Goal: Task Accomplishment & Management: Use online tool/utility

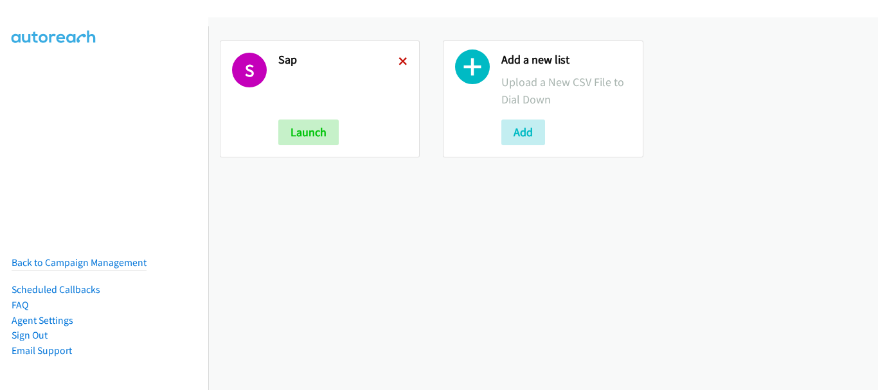
click at [400, 59] on icon at bounding box center [402, 62] width 9 height 9
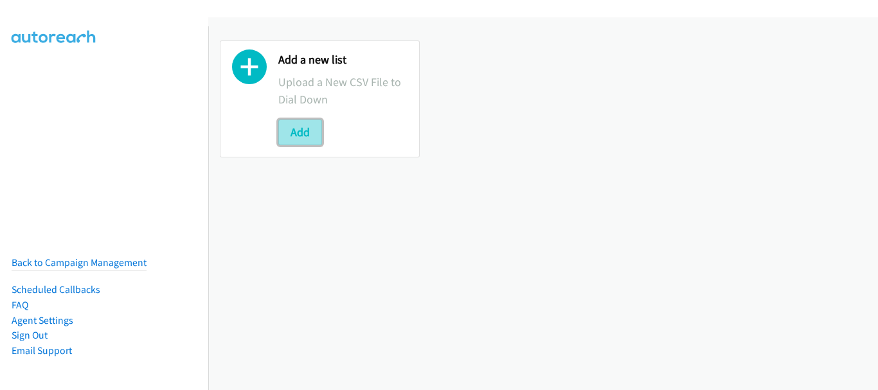
click at [302, 132] on button "Add" at bounding box center [300, 133] width 44 height 26
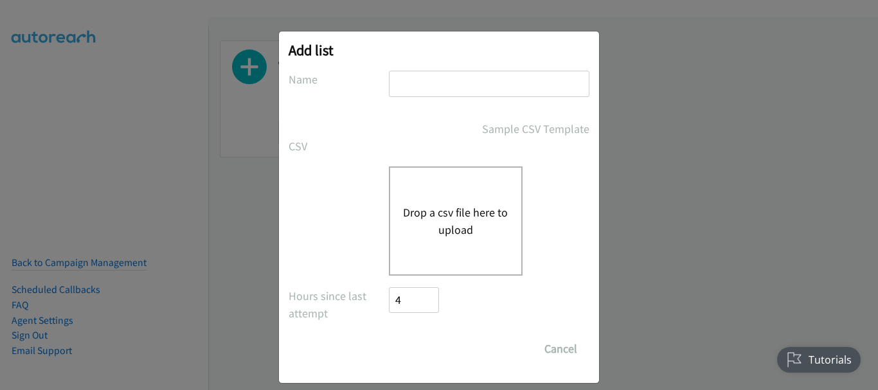
click at [491, 81] on input "text" at bounding box center [489, 84] width 200 height 26
type input "SAP"
click at [440, 214] on button "Drop a csv file here to upload" at bounding box center [455, 221] width 105 height 35
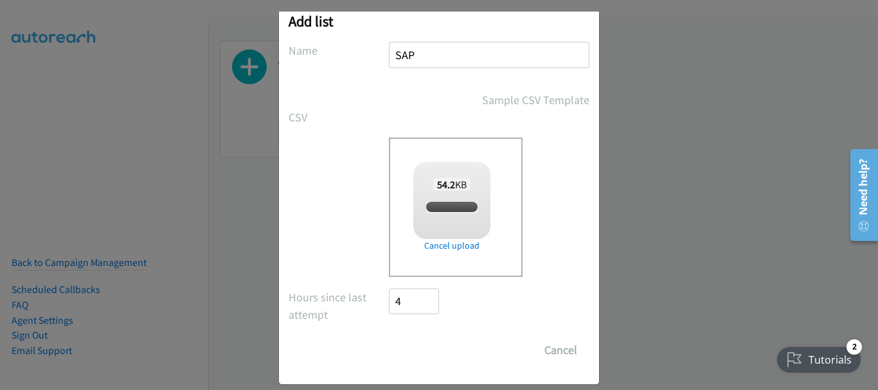
checkbox input "true"
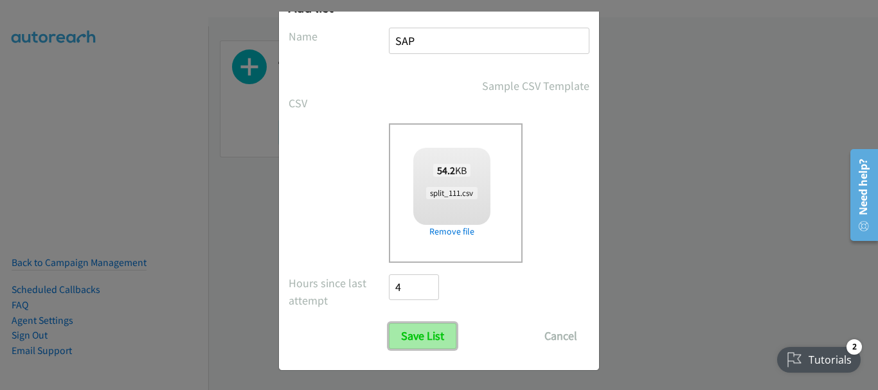
click at [414, 331] on input "Save List" at bounding box center [422, 336] width 67 height 26
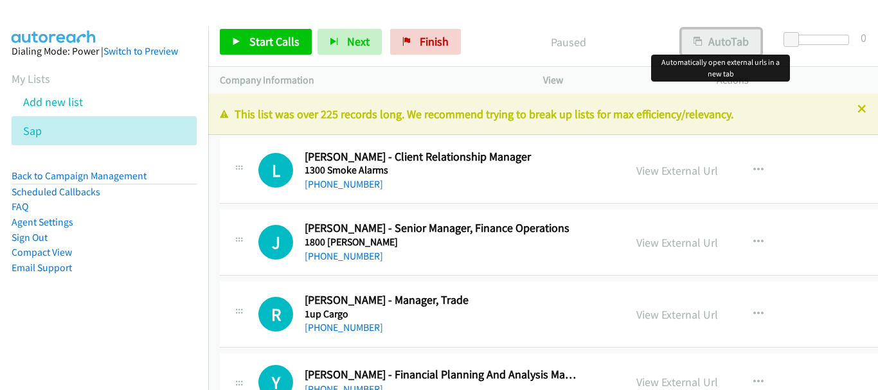
click at [740, 38] on button "AutoTab" at bounding box center [721, 42] width 80 height 26
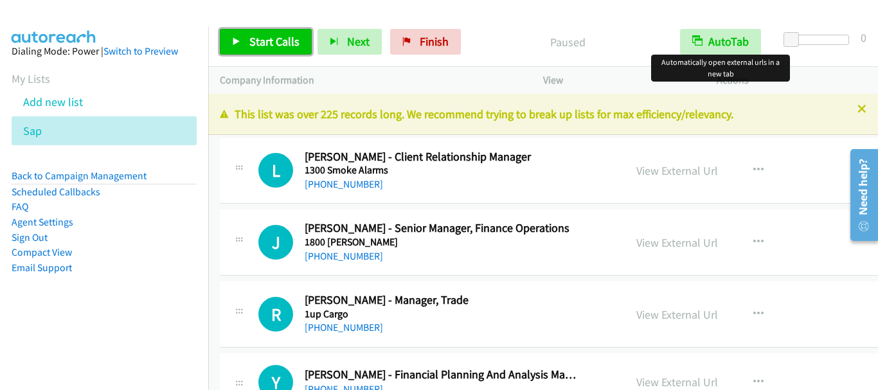
click at [285, 41] on span "Start Calls" at bounding box center [274, 41] width 50 height 15
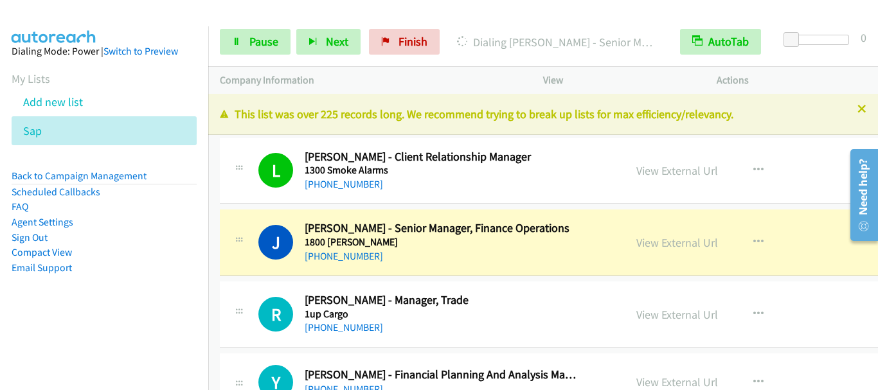
scroll to position [64, 0]
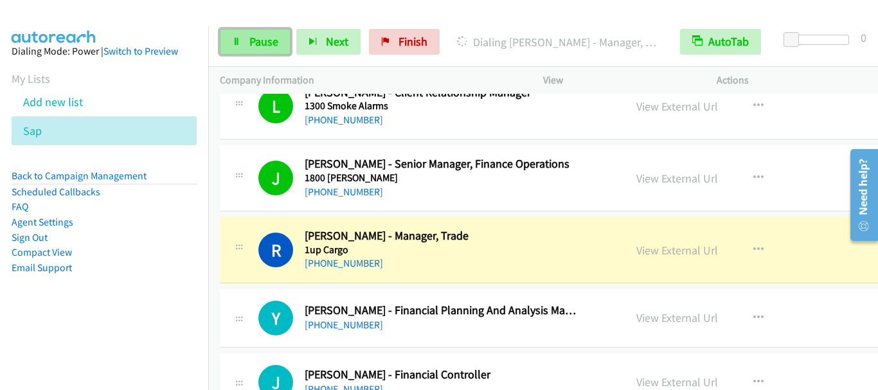
click at [262, 48] on span "Pause" at bounding box center [263, 41] width 29 height 15
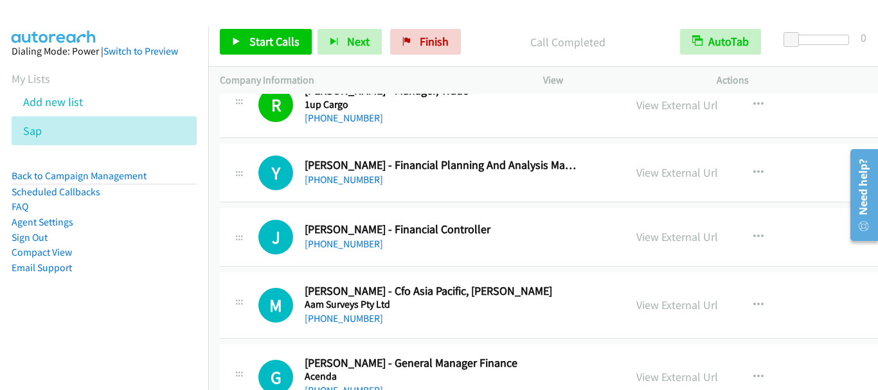
scroll to position [257, 0]
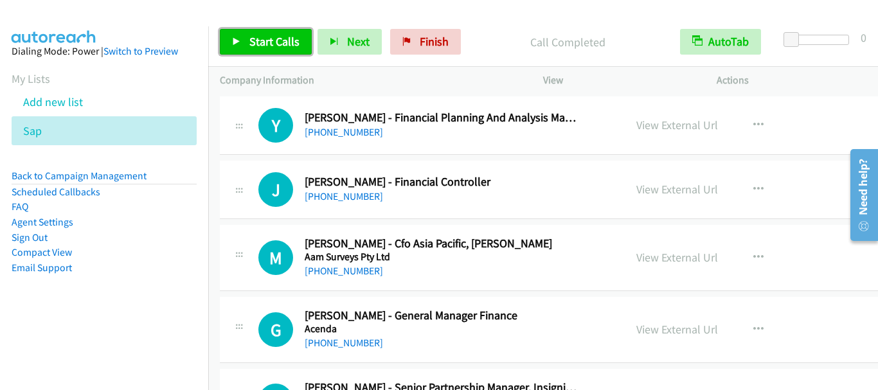
click at [287, 45] on span "Start Calls" at bounding box center [274, 41] width 50 height 15
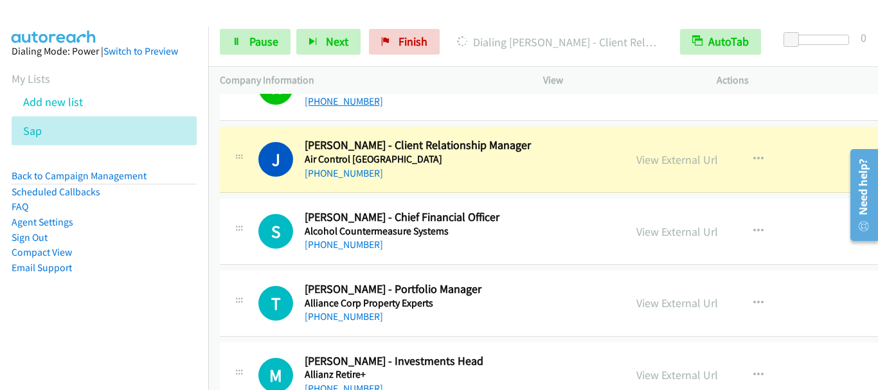
scroll to position [1735, 0]
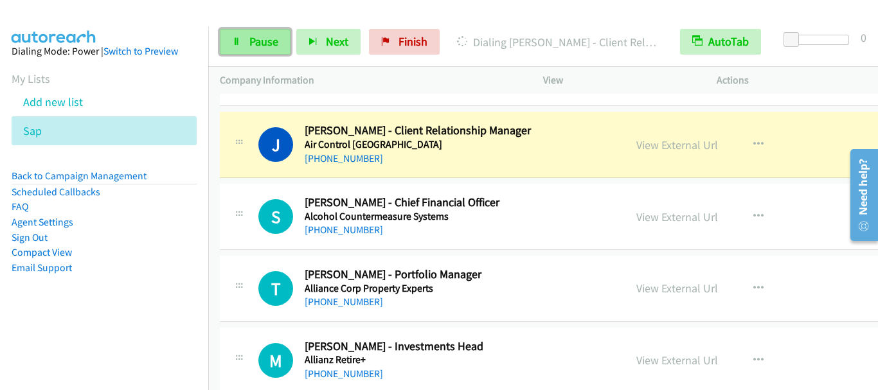
click at [258, 41] on span "Pause" at bounding box center [263, 41] width 29 height 15
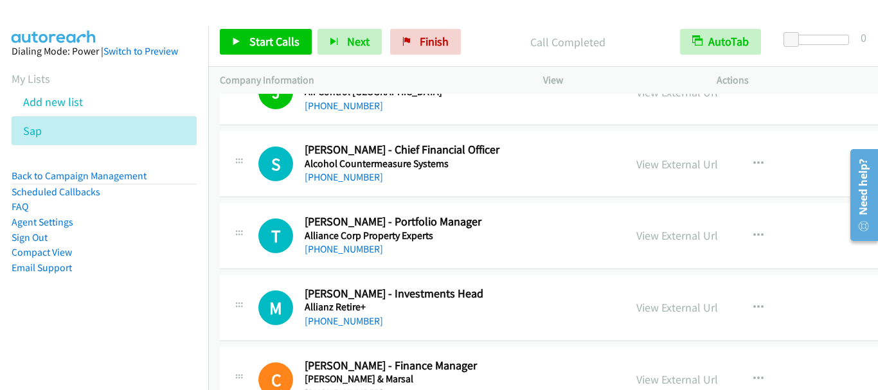
scroll to position [1799, 0]
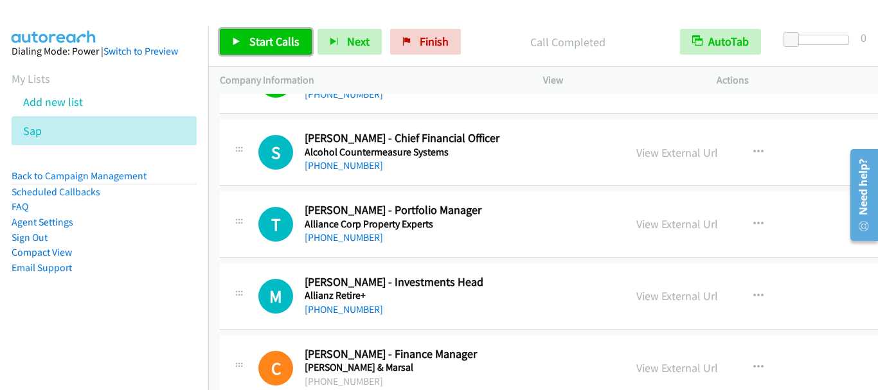
click at [274, 44] on span "Start Calls" at bounding box center [274, 41] width 50 height 15
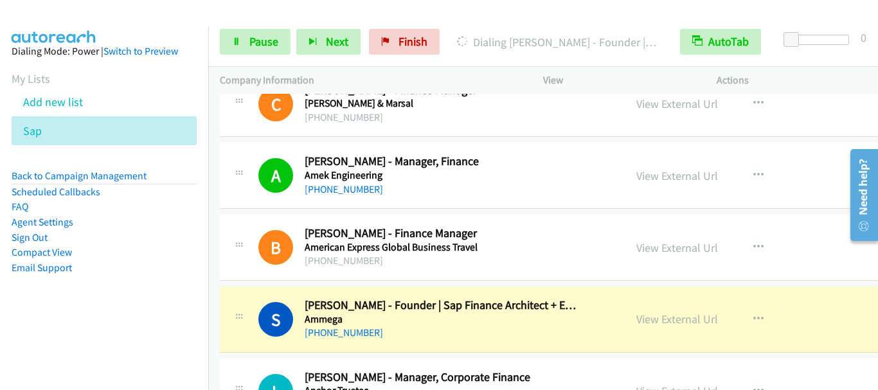
scroll to position [2121, 0]
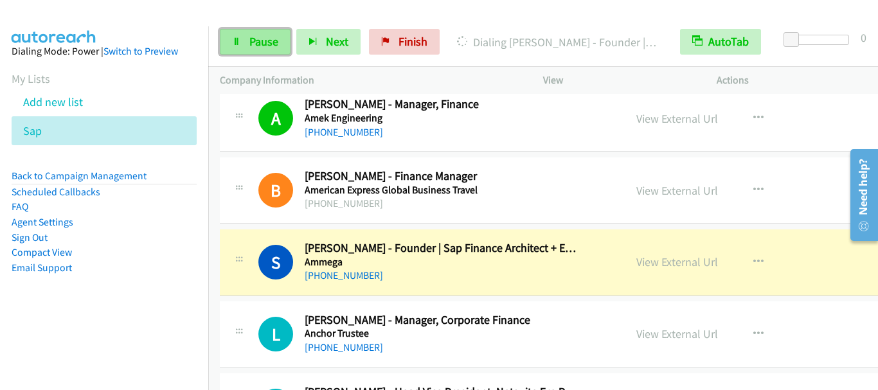
click at [259, 43] on span "Pause" at bounding box center [263, 41] width 29 height 15
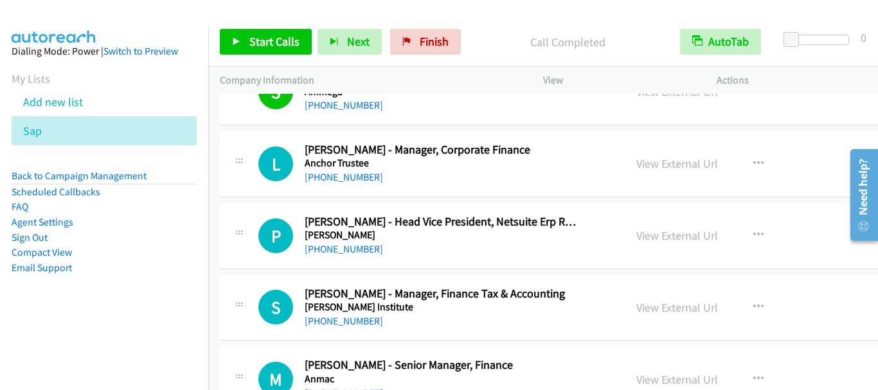
scroll to position [2313, 0]
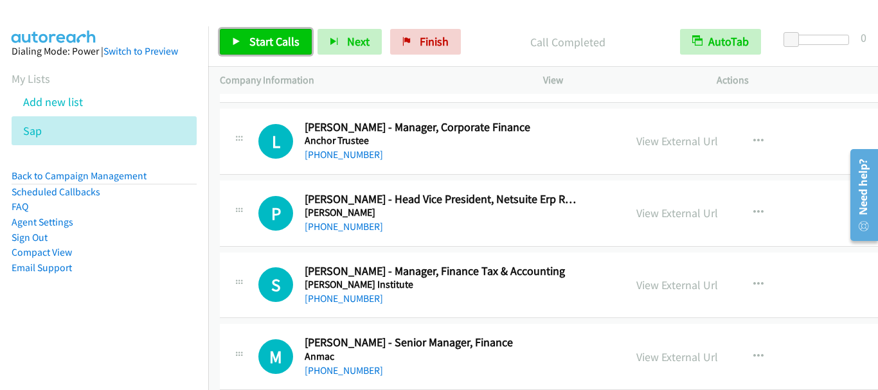
click at [256, 39] on span "Start Calls" at bounding box center [274, 41] width 50 height 15
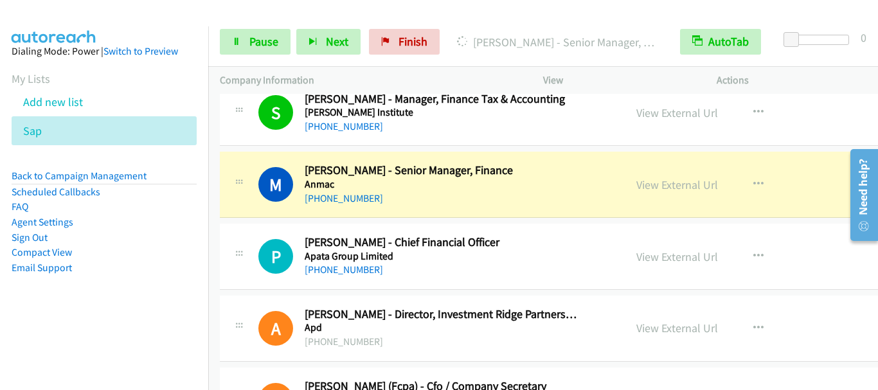
scroll to position [2506, 0]
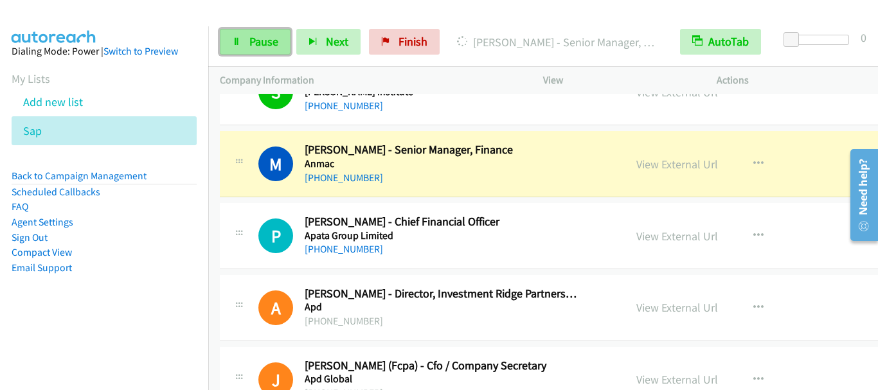
click at [262, 43] on span "Pause" at bounding box center [263, 41] width 29 height 15
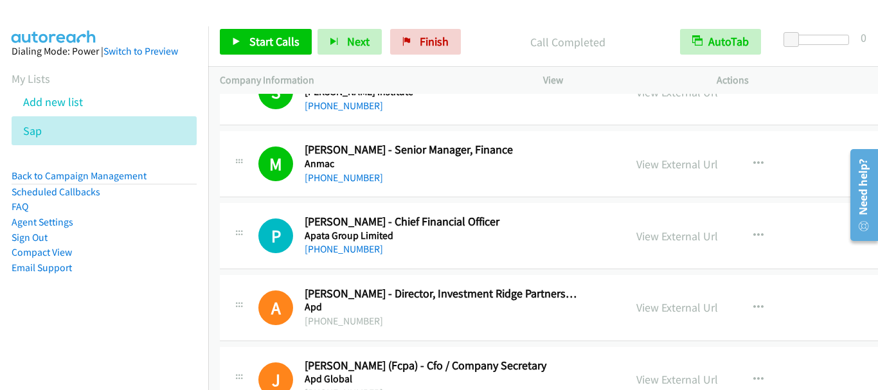
scroll to position [2570, 0]
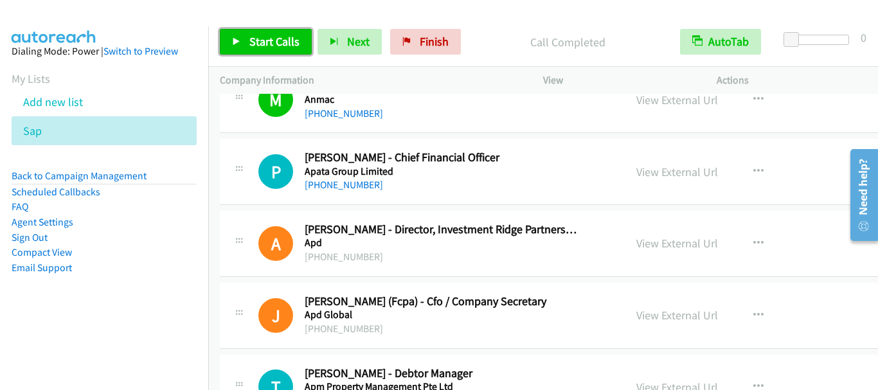
click at [273, 42] on span "Start Calls" at bounding box center [274, 41] width 50 height 15
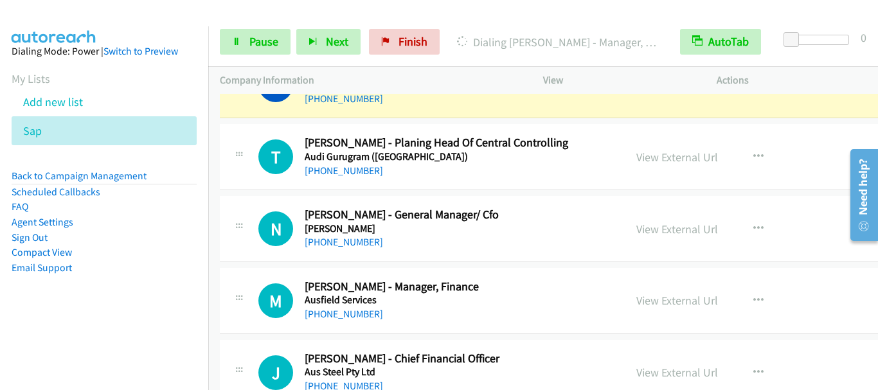
scroll to position [3599, 0]
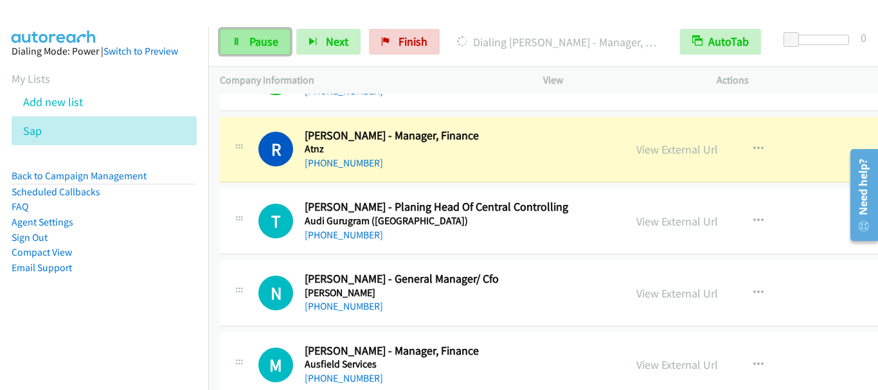
click at [258, 48] on span "Pause" at bounding box center [263, 41] width 29 height 15
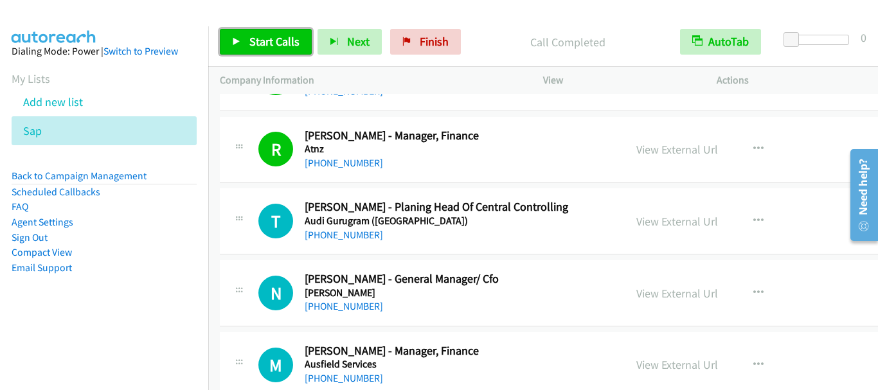
click at [263, 43] on span "Start Calls" at bounding box center [274, 41] width 50 height 15
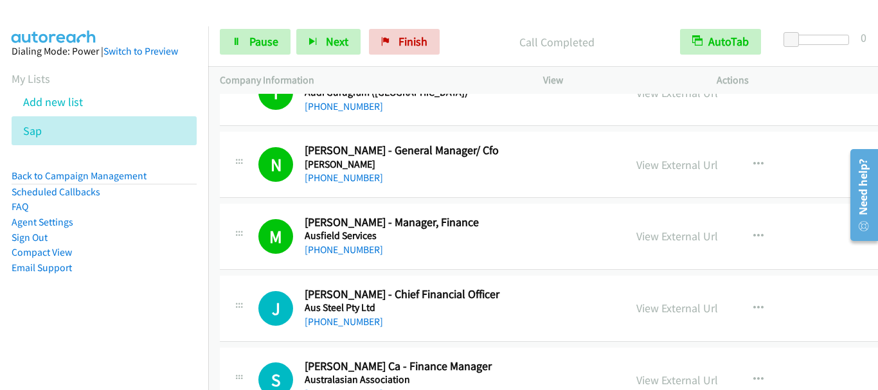
scroll to position [3791, 0]
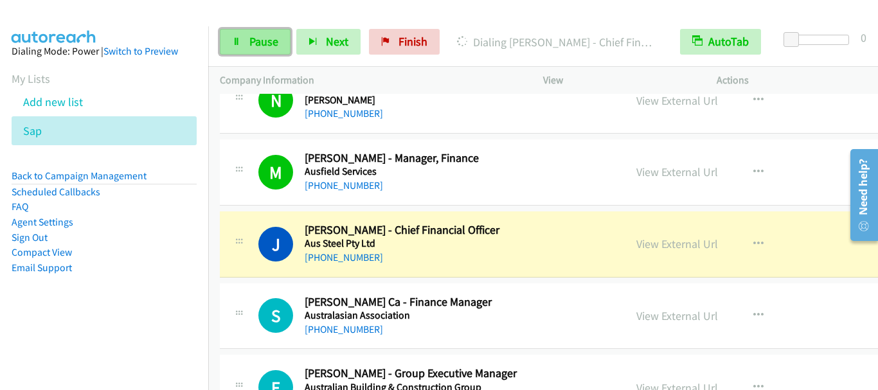
click at [248, 49] on link "Pause" at bounding box center [255, 42] width 71 height 26
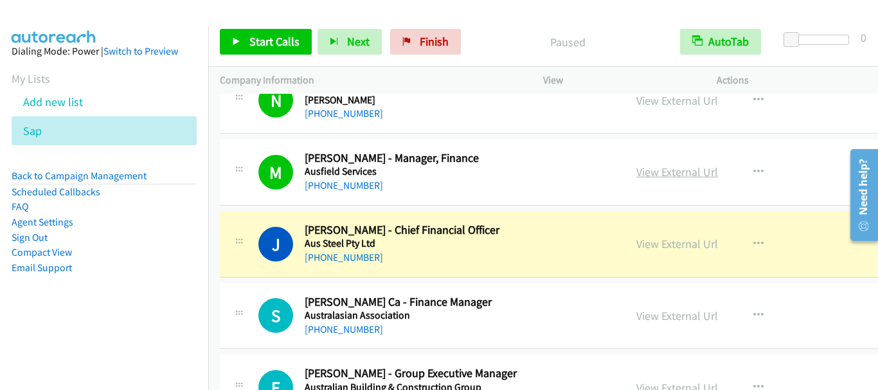
click at [672, 168] on link "View External Url" at bounding box center [677, 172] width 82 height 15
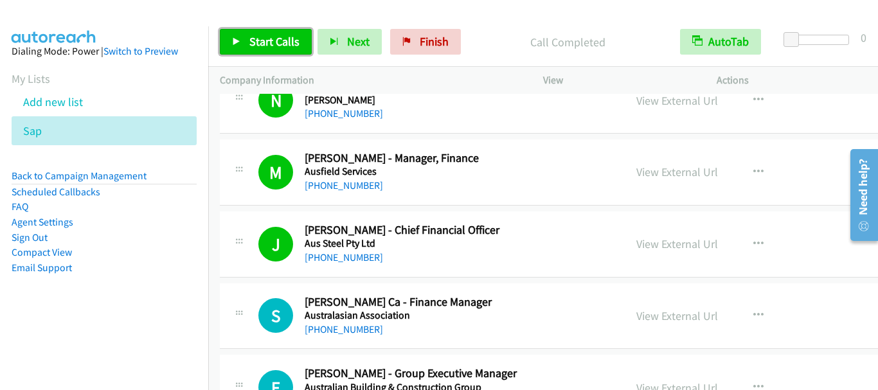
drag, startPoint x: 254, startPoint y: 43, endPoint x: 456, endPoint y: 166, distance: 236.7
click at [254, 43] on span "Start Calls" at bounding box center [274, 41] width 50 height 15
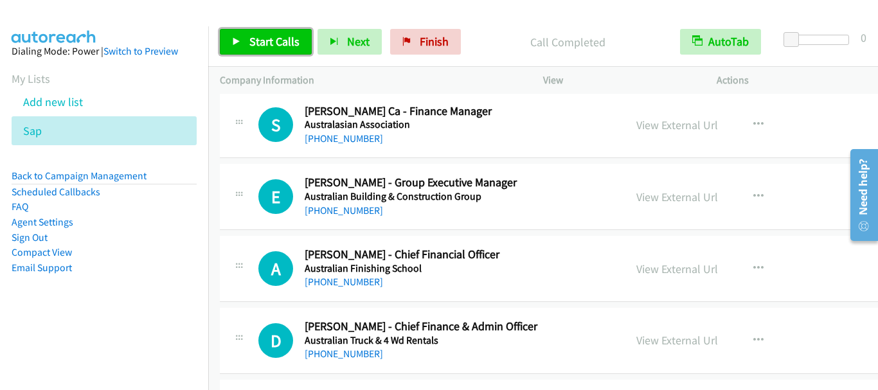
scroll to position [3984, 0]
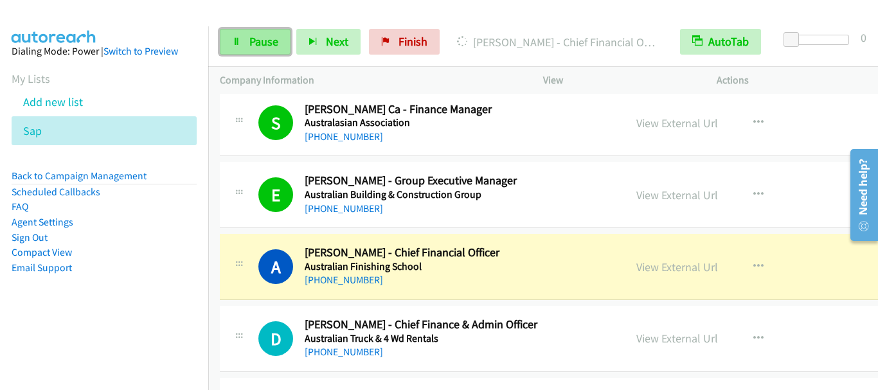
click at [265, 44] on span "Pause" at bounding box center [263, 41] width 29 height 15
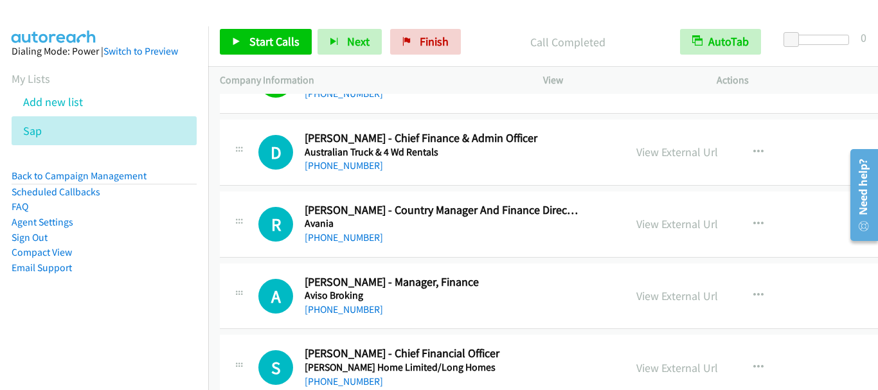
scroll to position [4177, 0]
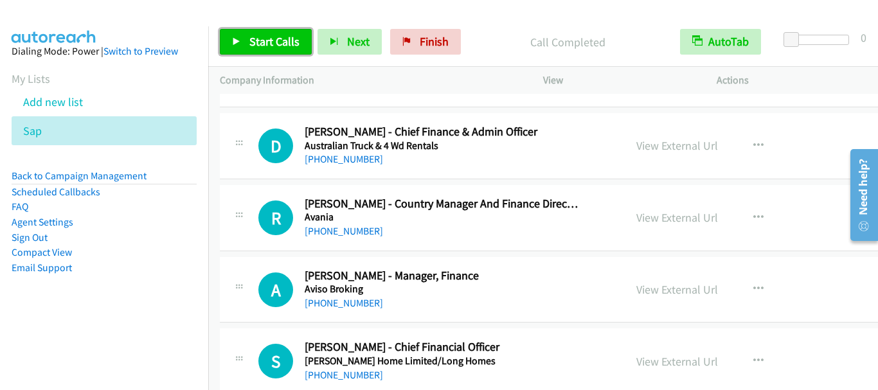
click at [274, 49] on link "Start Calls" at bounding box center [266, 42] width 92 height 26
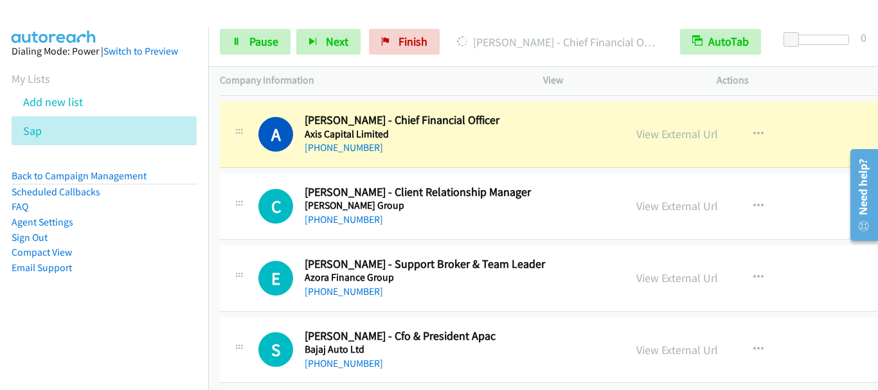
scroll to position [4562, 0]
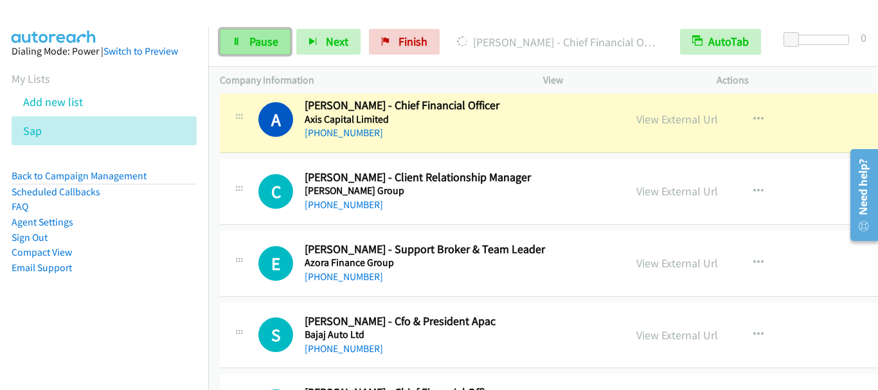
click at [263, 42] on span "Pause" at bounding box center [263, 41] width 29 height 15
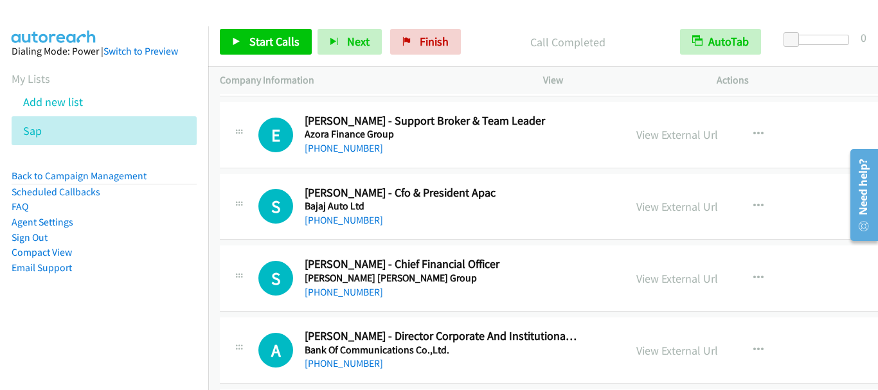
scroll to position [4755, 0]
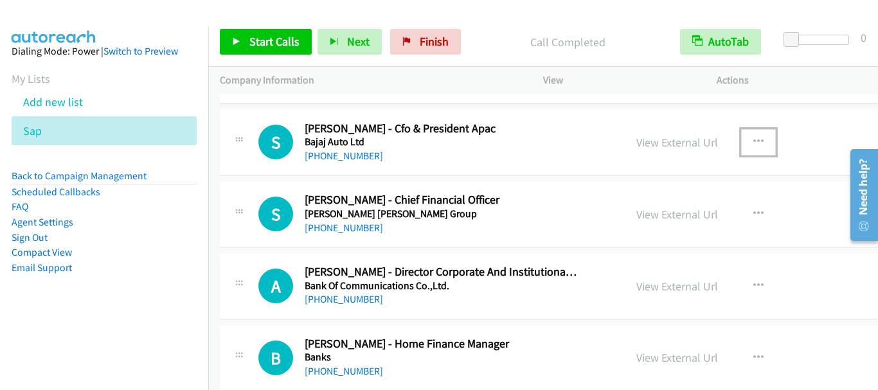
click at [754, 143] on icon "button" at bounding box center [758, 142] width 10 height 10
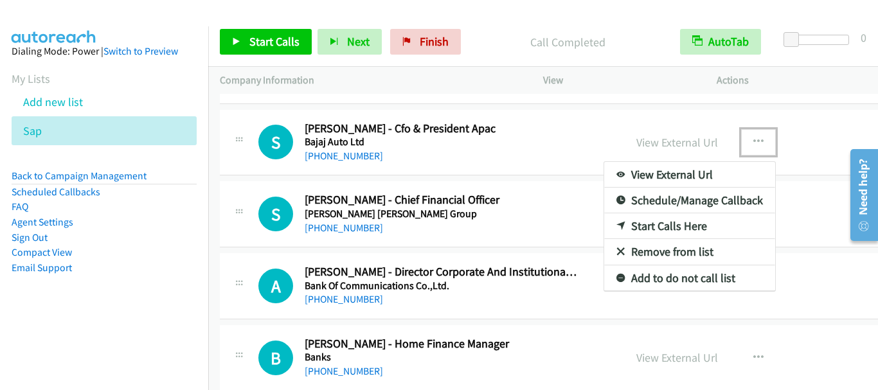
click at [709, 227] on link "Start Calls Here" at bounding box center [689, 226] width 171 height 26
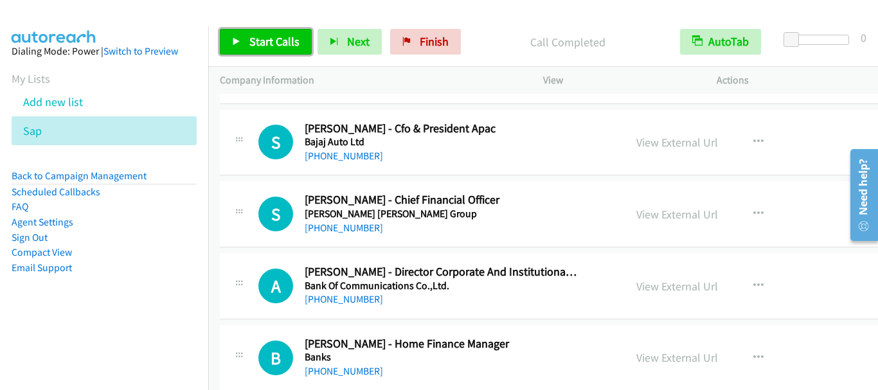
click at [283, 39] on span "Start Calls" at bounding box center [274, 41] width 50 height 15
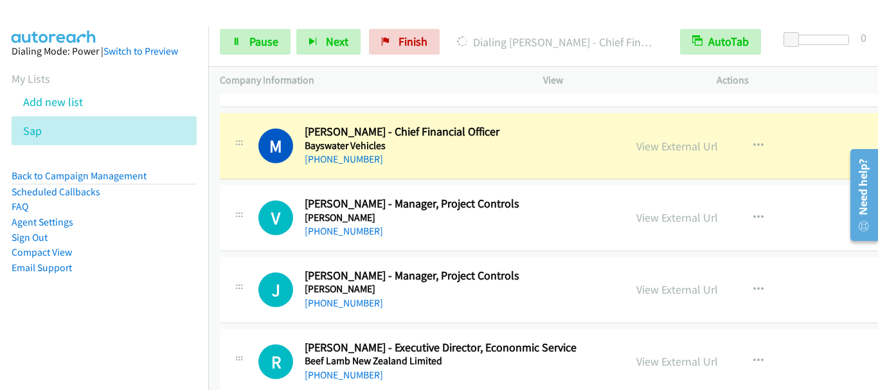
scroll to position [5269, 0]
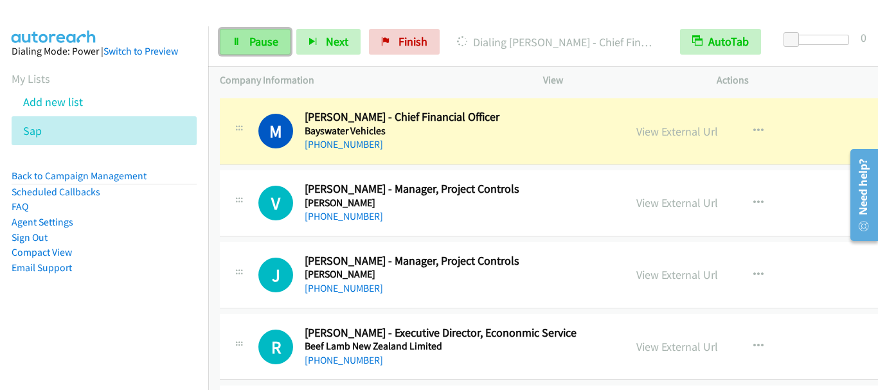
click at [260, 48] on span "Pause" at bounding box center [263, 41] width 29 height 15
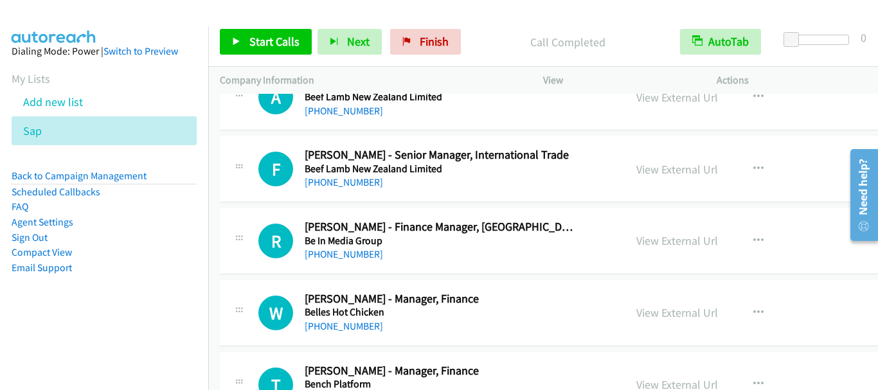
scroll to position [5655, 0]
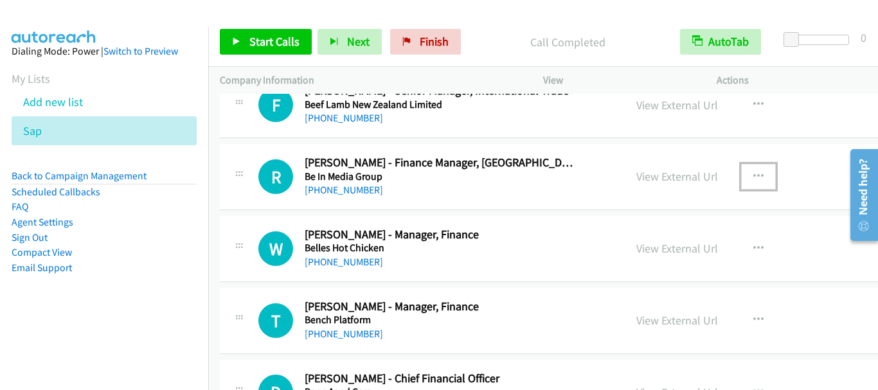
click at [756, 172] on icon "button" at bounding box center [758, 177] width 10 height 10
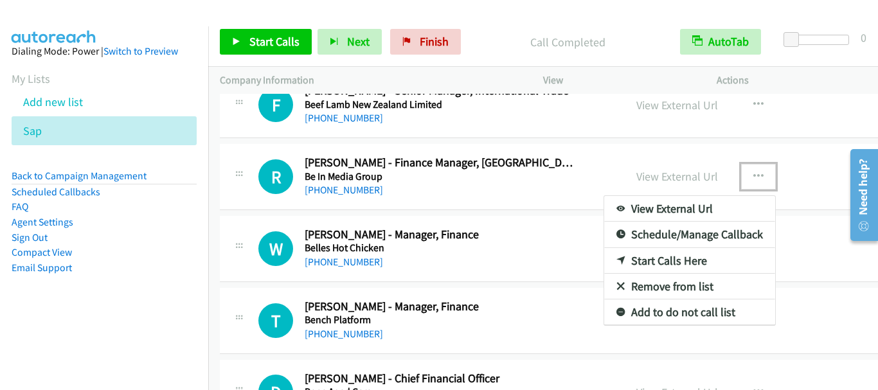
click at [684, 260] on link "Start Calls Here" at bounding box center [689, 261] width 171 height 26
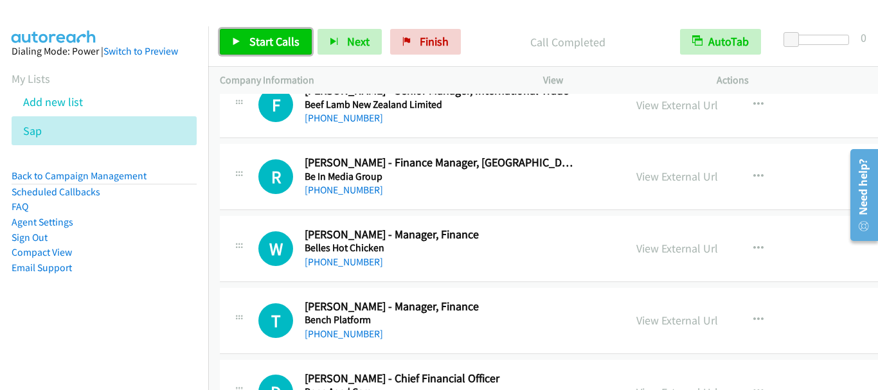
click at [268, 41] on span "Start Calls" at bounding box center [274, 41] width 50 height 15
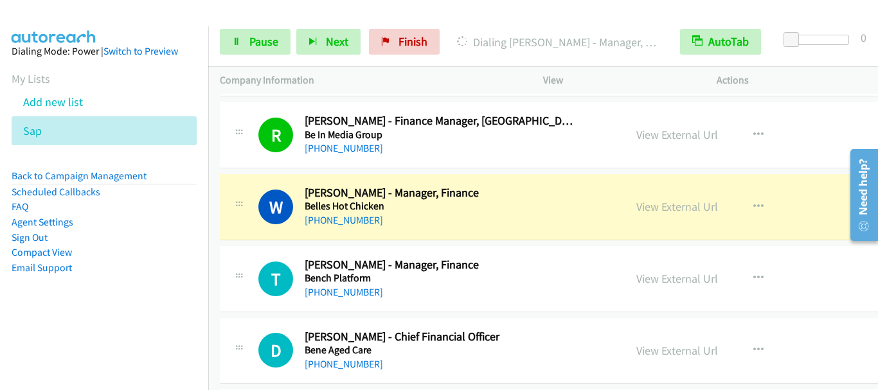
scroll to position [5719, 0]
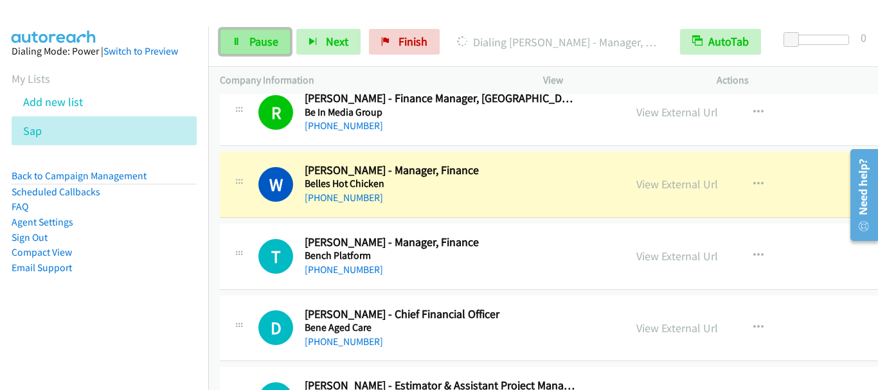
click at [252, 48] on span "Pause" at bounding box center [263, 41] width 29 height 15
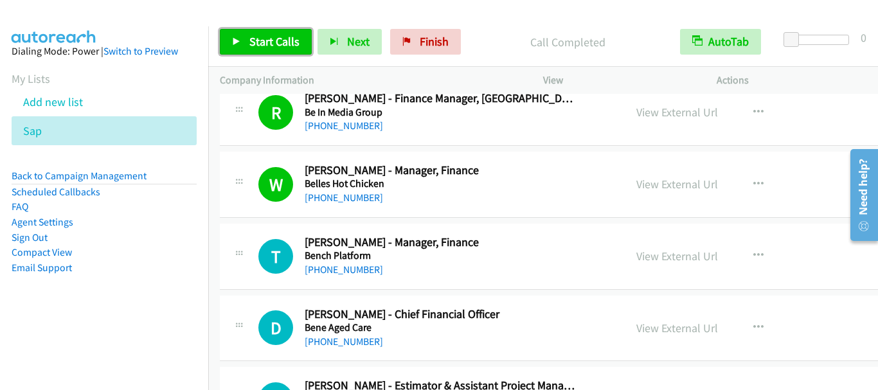
click at [260, 50] on link "Start Calls" at bounding box center [266, 42] width 92 height 26
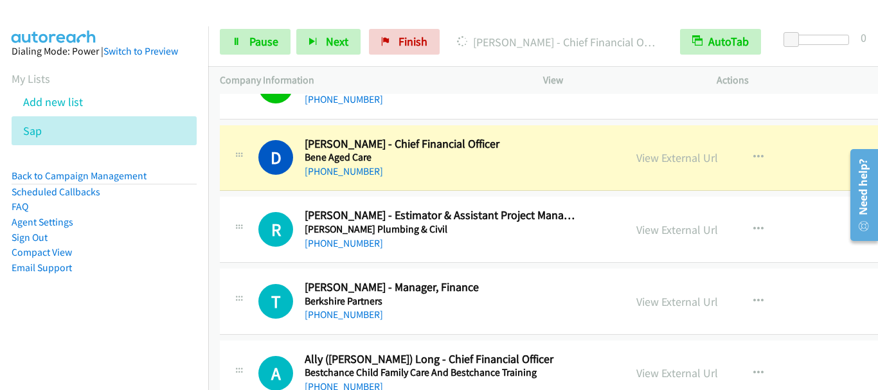
scroll to position [5912, 0]
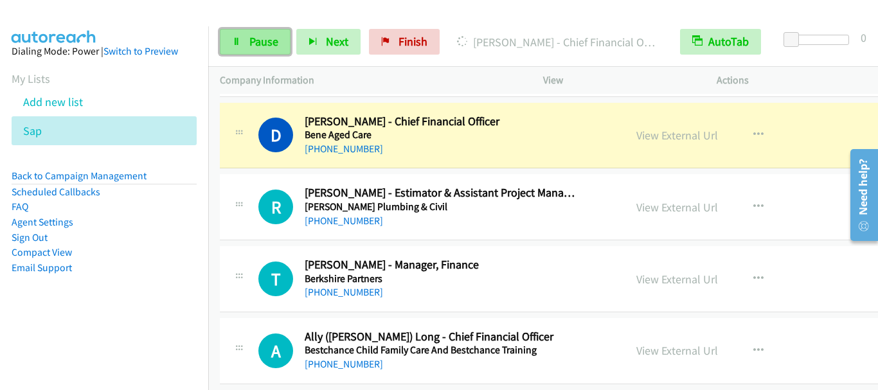
click at [269, 46] on span "Pause" at bounding box center [263, 41] width 29 height 15
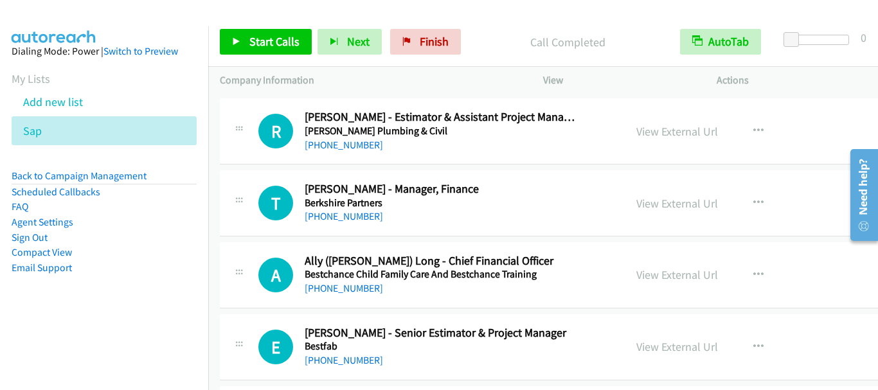
scroll to position [6040, 0]
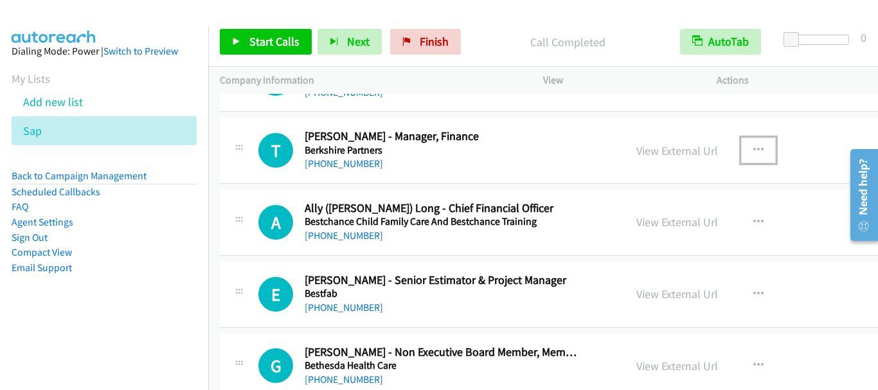
click at [753, 147] on icon "button" at bounding box center [758, 150] width 10 height 10
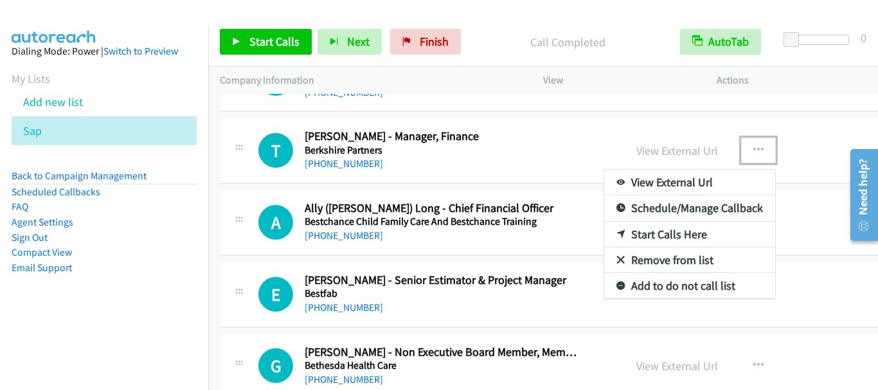
click at [677, 234] on link "Start Calls Here" at bounding box center [689, 235] width 171 height 26
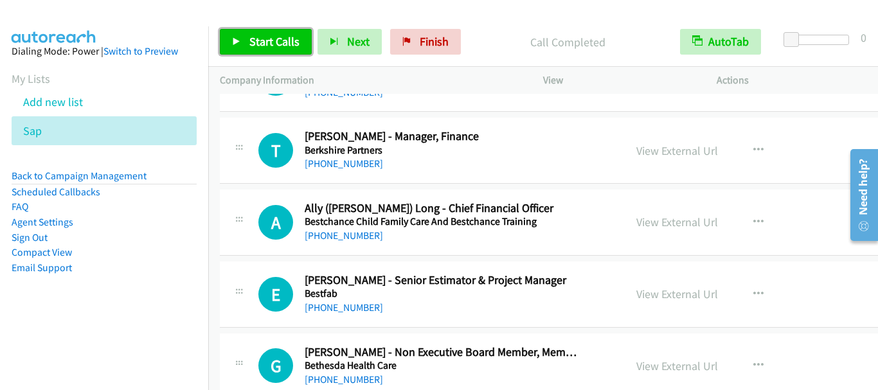
click at [268, 44] on span "Start Calls" at bounding box center [274, 41] width 50 height 15
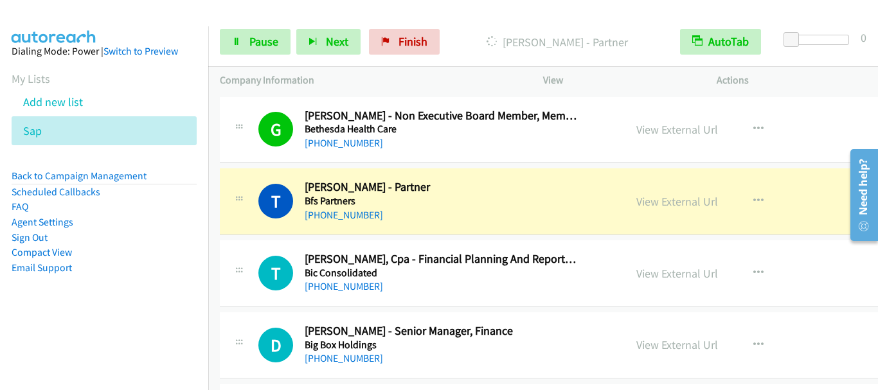
scroll to position [6297, 0]
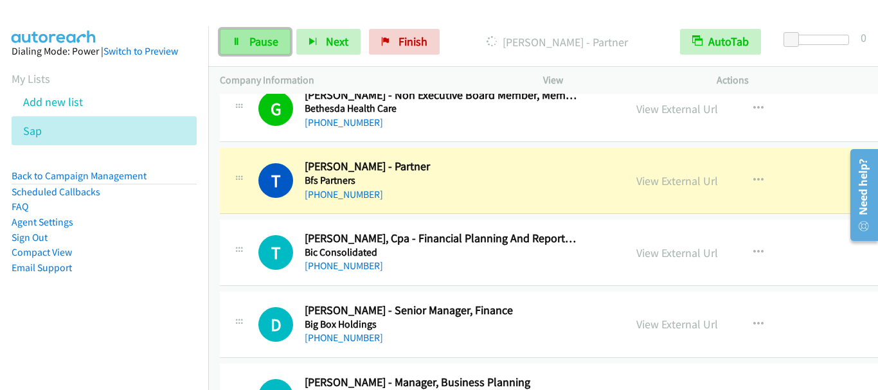
click at [272, 46] on span "Pause" at bounding box center [263, 41] width 29 height 15
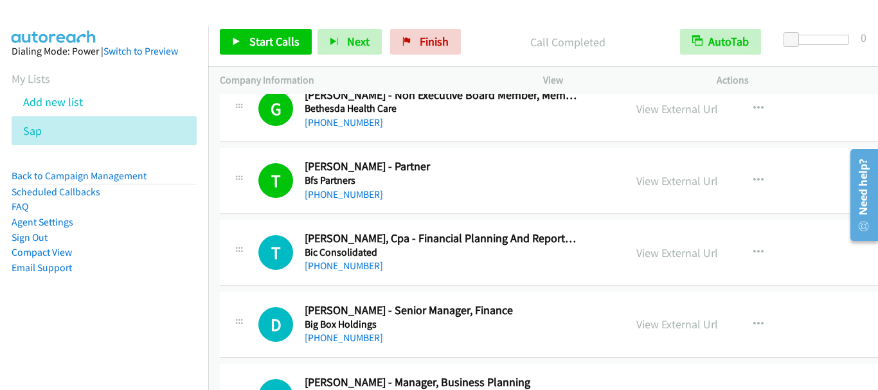
scroll to position [6362, 0]
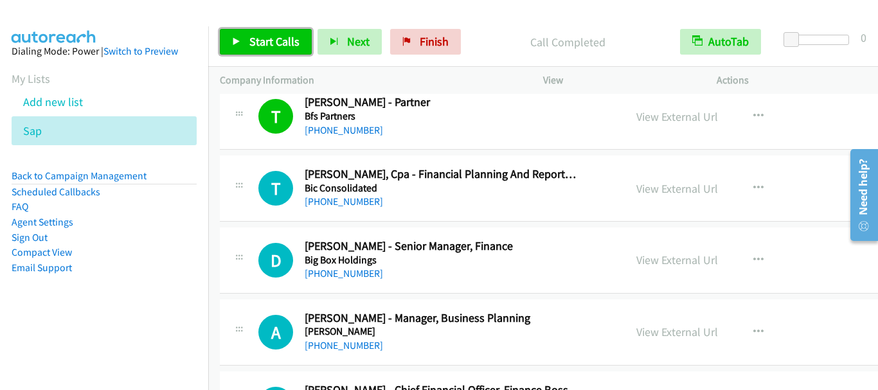
click at [266, 34] on span "Start Calls" at bounding box center [274, 41] width 50 height 15
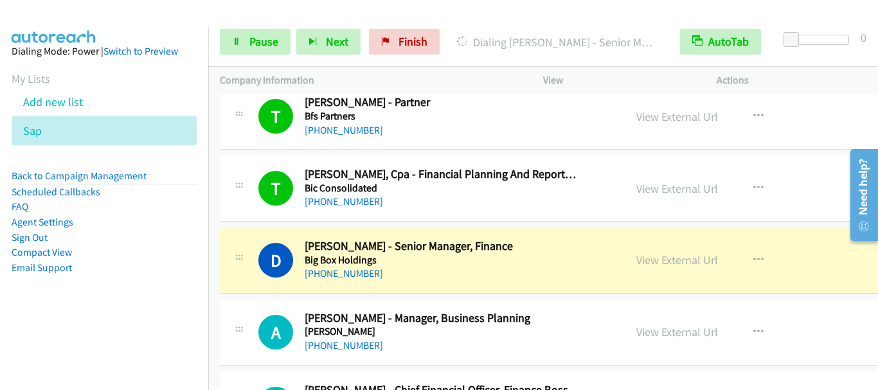
click at [474, 90] on div "Company Information" at bounding box center [369, 80] width 323 height 27
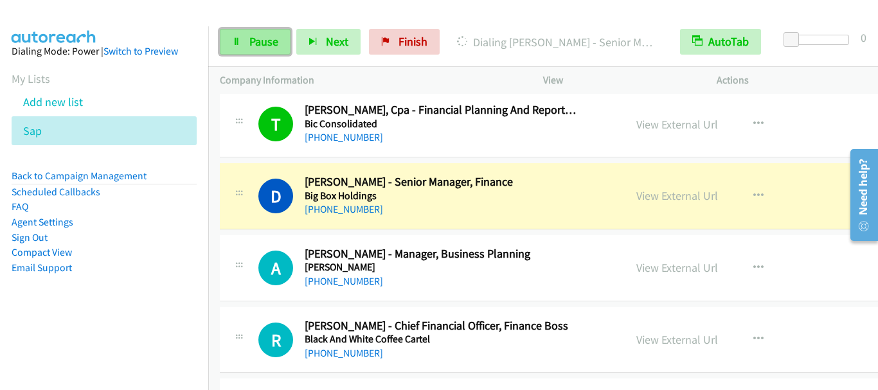
click at [262, 42] on span "Pause" at bounding box center [263, 41] width 29 height 15
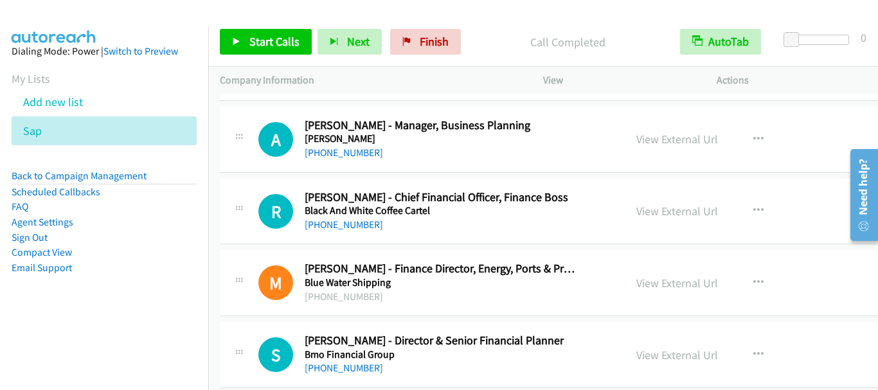
scroll to position [6619, 0]
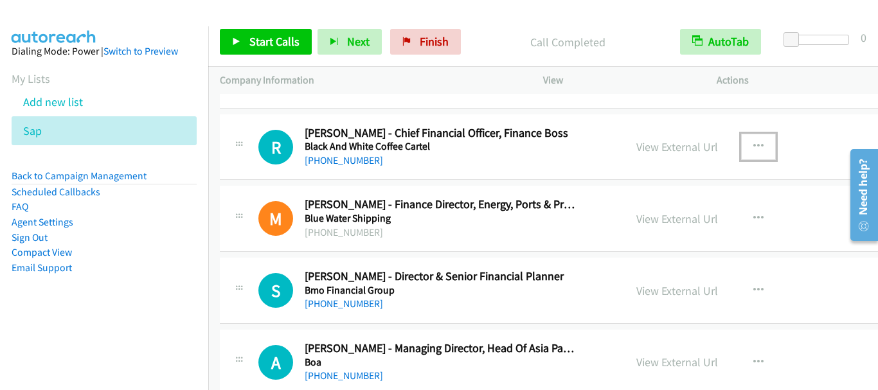
click at [755, 147] on icon "button" at bounding box center [758, 146] width 10 height 10
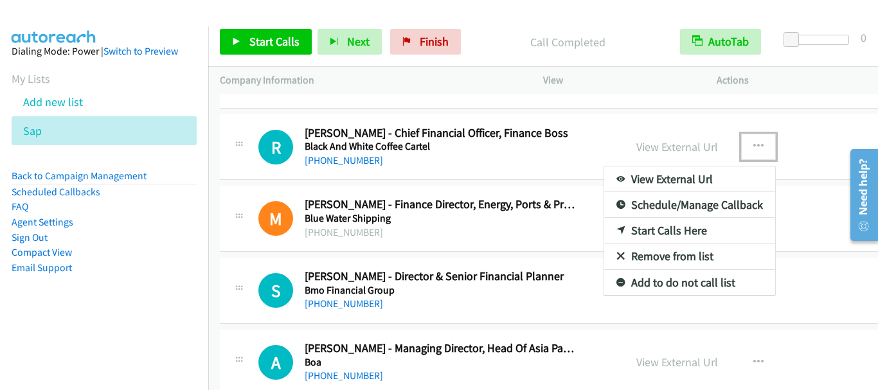
click at [648, 234] on link "Start Calls Here" at bounding box center [689, 231] width 171 height 26
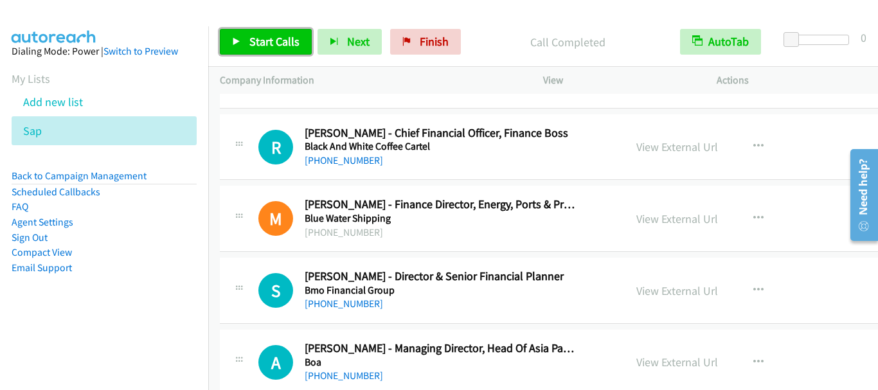
click at [276, 46] on span "Start Calls" at bounding box center [274, 41] width 50 height 15
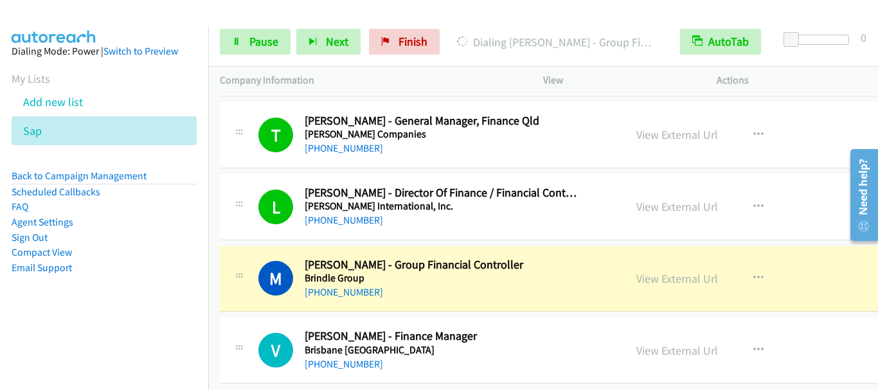
scroll to position [7390, 0]
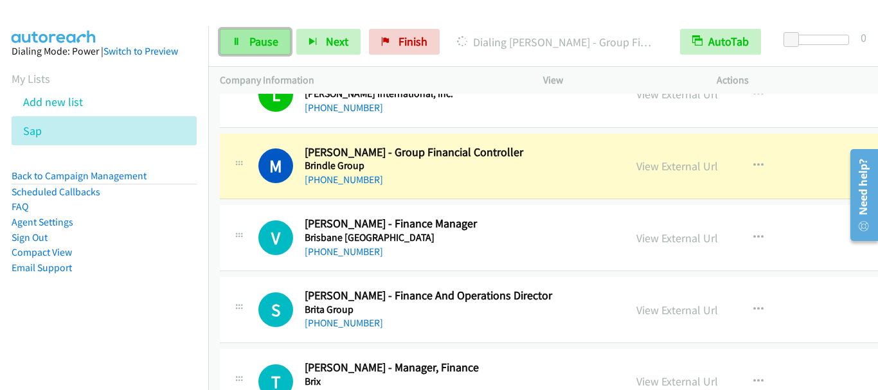
click at [258, 42] on span "Pause" at bounding box center [263, 41] width 29 height 15
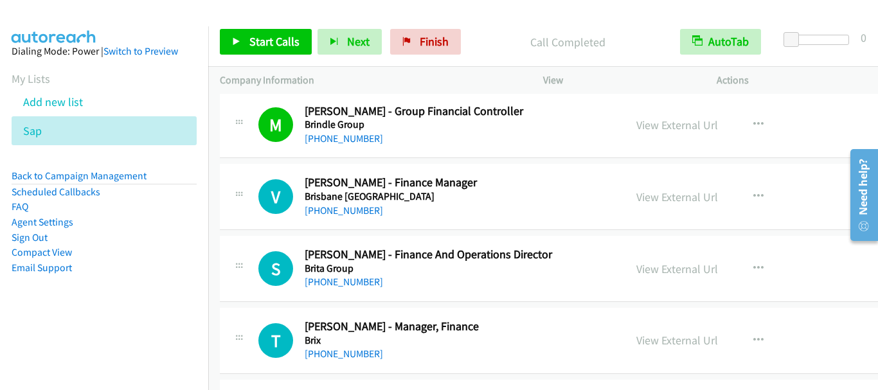
scroll to position [7454, 0]
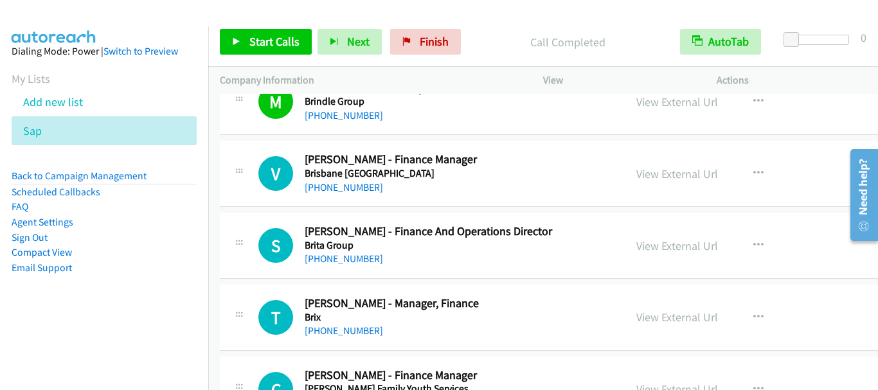
click at [714, 329] on div "View External Url View External Url Schedule/Manage Callback Start Calls Here R…" at bounding box center [732, 317] width 214 height 42
click at [253, 41] on span "Start Calls" at bounding box center [274, 41] width 50 height 15
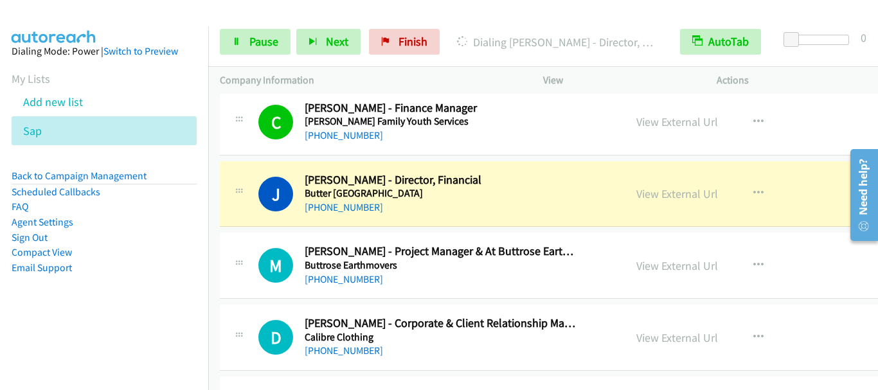
scroll to position [7711, 0]
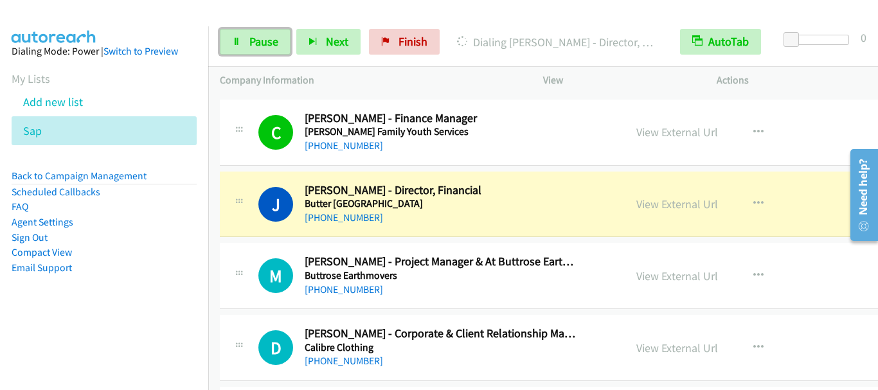
drag, startPoint x: 252, startPoint y: 45, endPoint x: 282, endPoint y: 28, distance: 34.8
click at [254, 45] on span "Pause" at bounding box center [263, 41] width 29 height 15
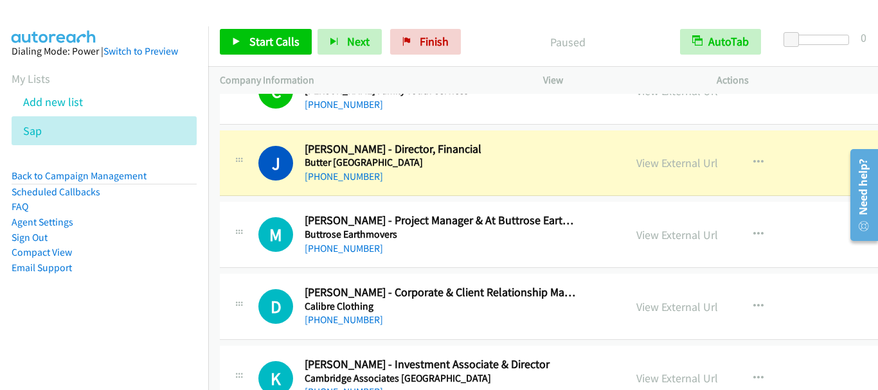
scroll to position [7775, 0]
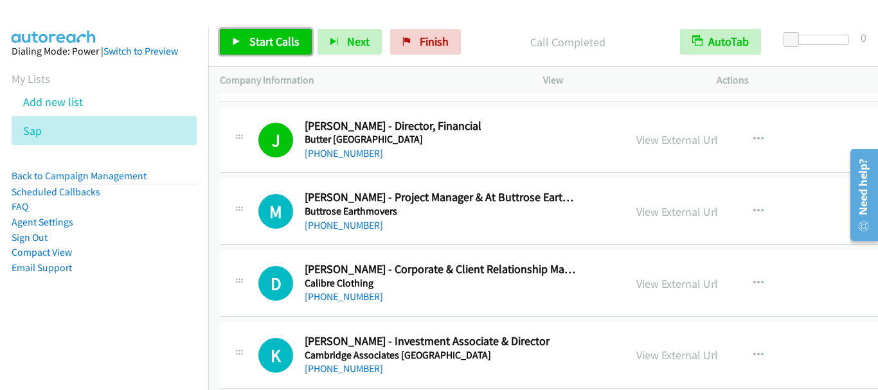
click at [263, 43] on span "Start Calls" at bounding box center [274, 41] width 50 height 15
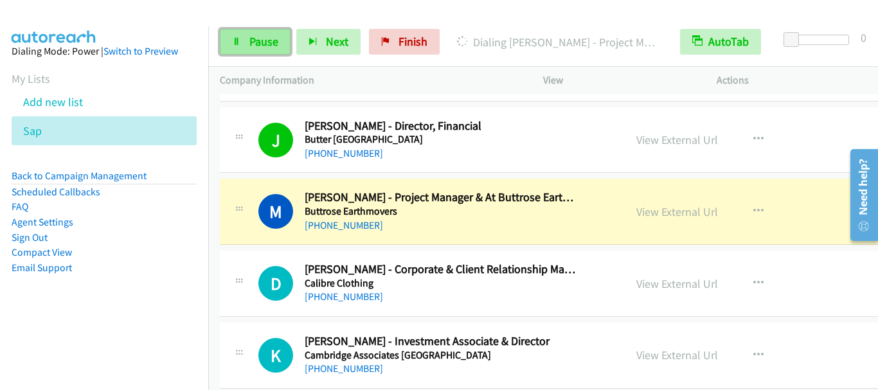
click at [268, 44] on span "Pause" at bounding box center [263, 41] width 29 height 15
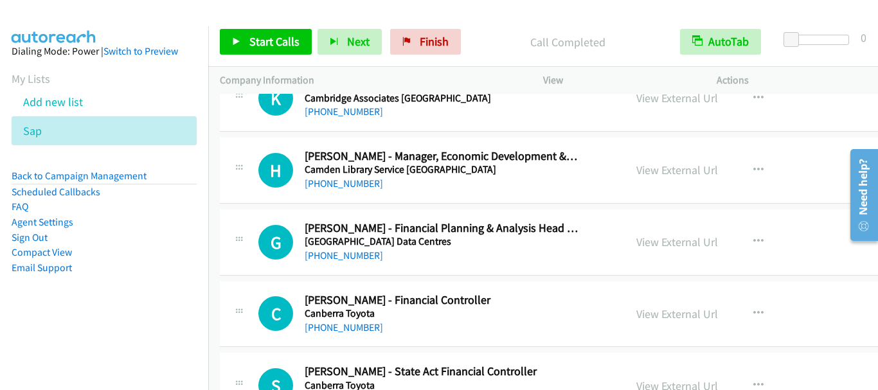
scroll to position [8097, 0]
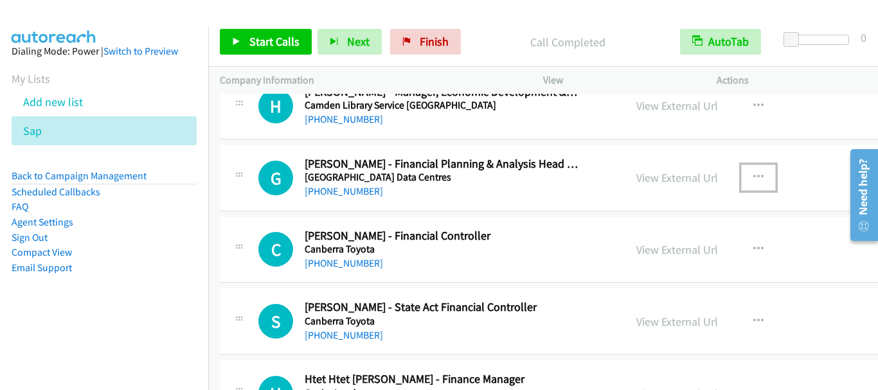
click at [755, 175] on icon "button" at bounding box center [758, 177] width 10 height 10
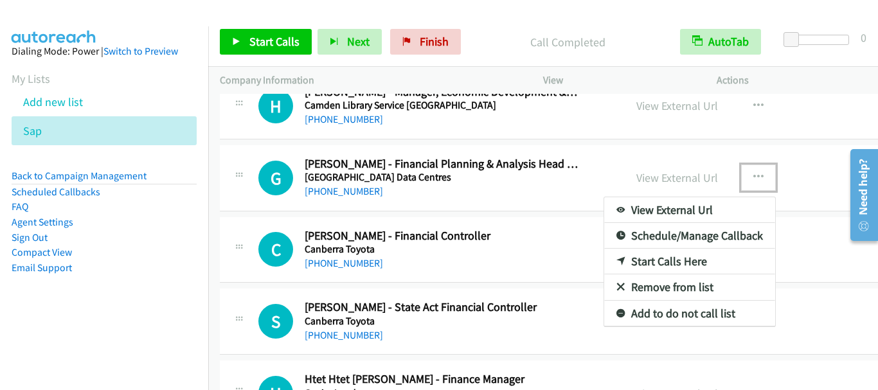
click at [703, 262] on link "Start Calls Here" at bounding box center [689, 262] width 171 height 26
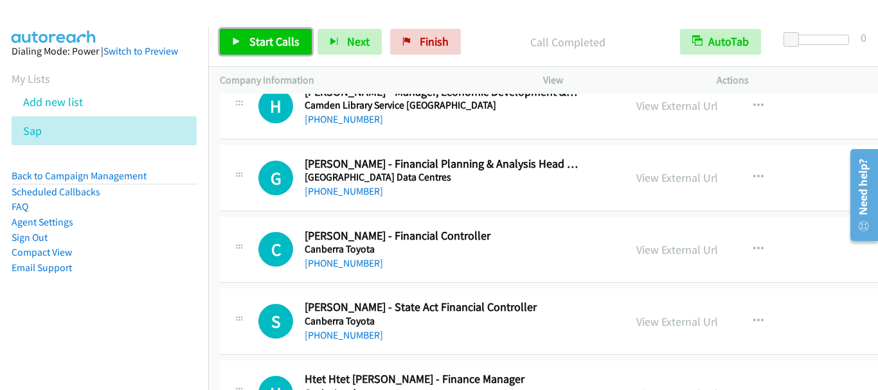
click at [262, 48] on span "Start Calls" at bounding box center [274, 41] width 50 height 15
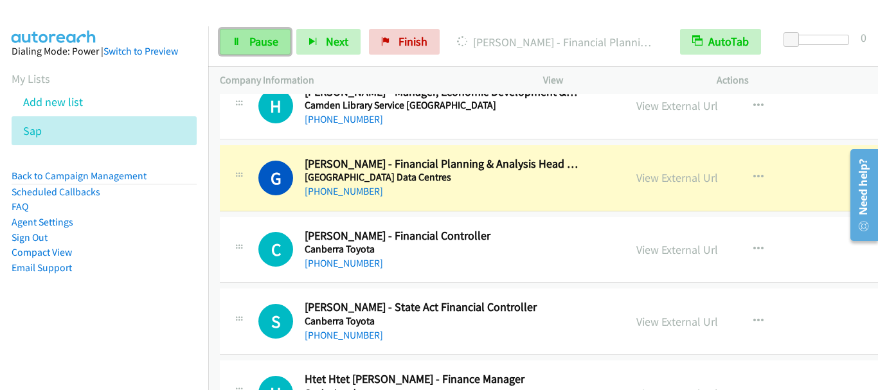
click at [265, 44] on span "Pause" at bounding box center [263, 41] width 29 height 15
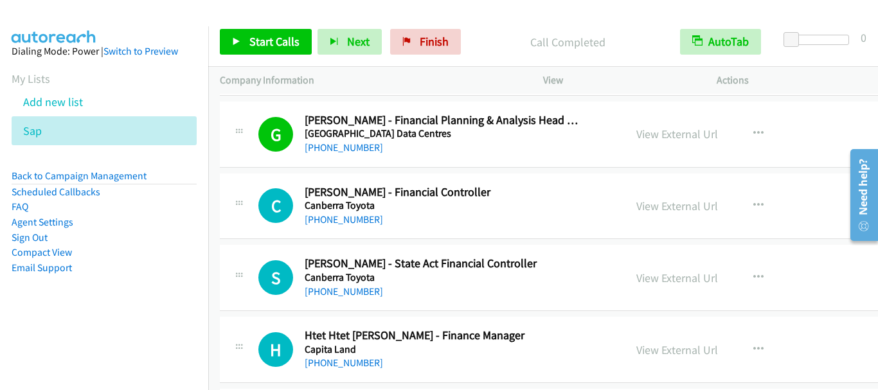
scroll to position [8161, 0]
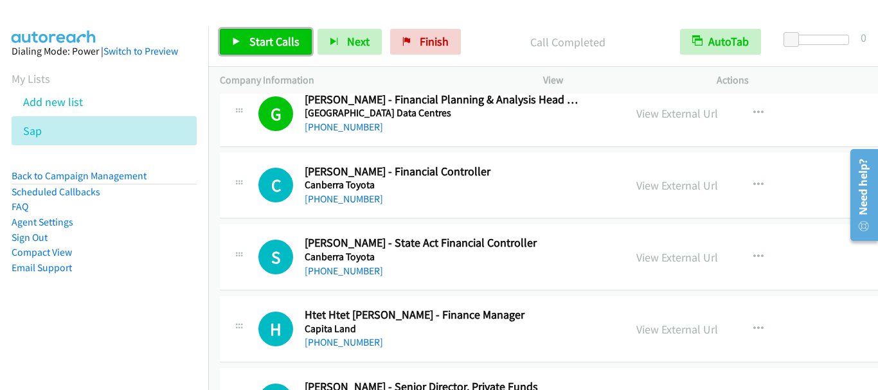
click at [273, 36] on span "Start Calls" at bounding box center [274, 41] width 50 height 15
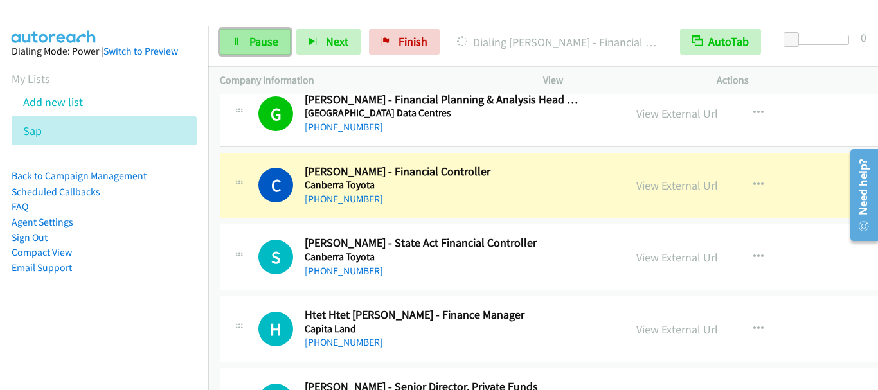
click at [267, 50] on link "Pause" at bounding box center [255, 42] width 71 height 26
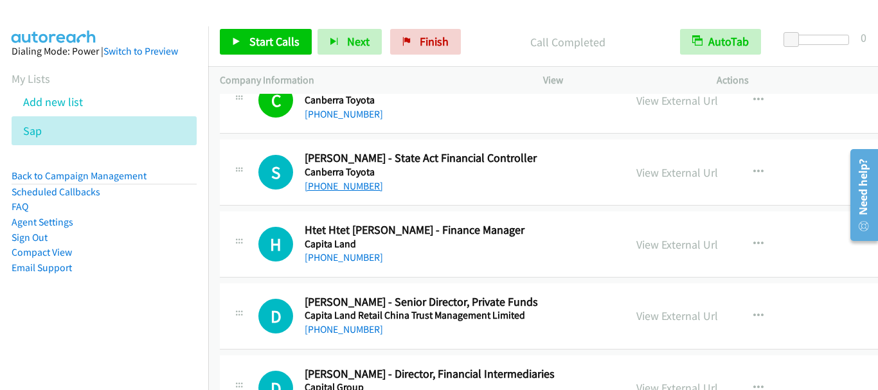
scroll to position [8225, 0]
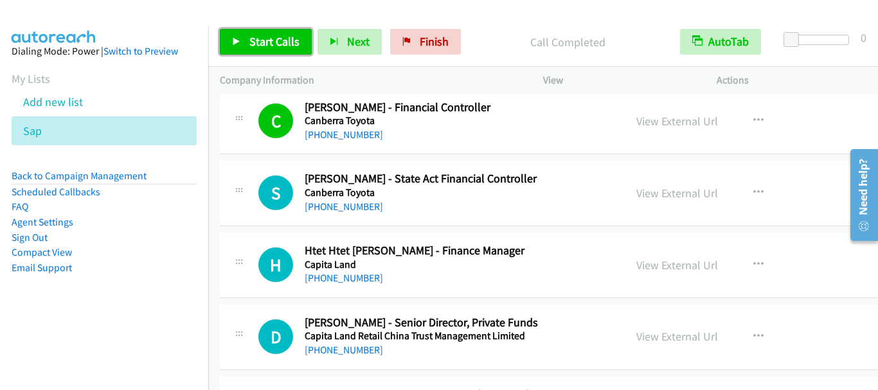
click at [270, 40] on span "Start Calls" at bounding box center [274, 41] width 50 height 15
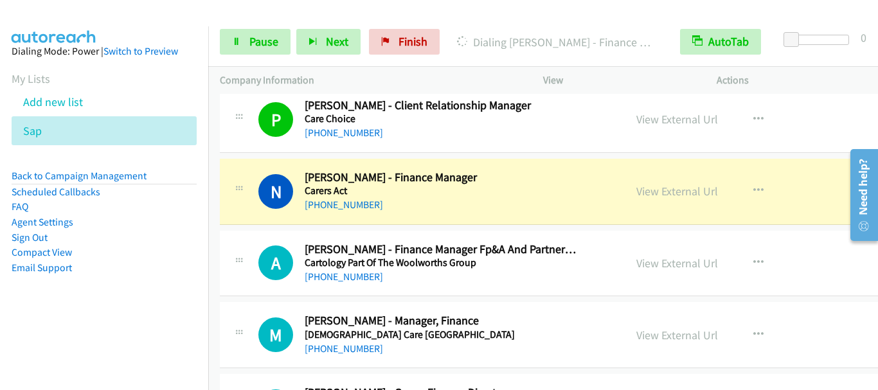
scroll to position [9253, 0]
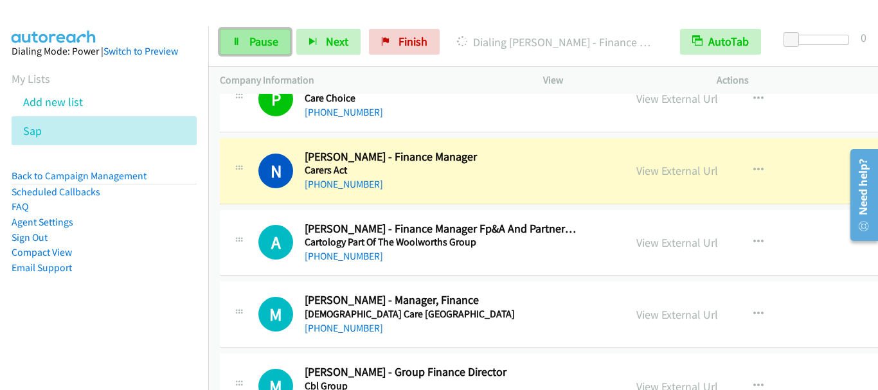
click at [247, 45] on link "Pause" at bounding box center [255, 42] width 71 height 26
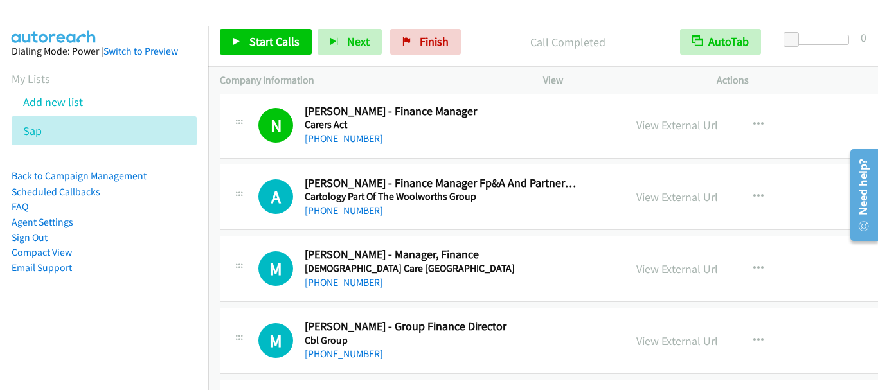
scroll to position [9318, 0]
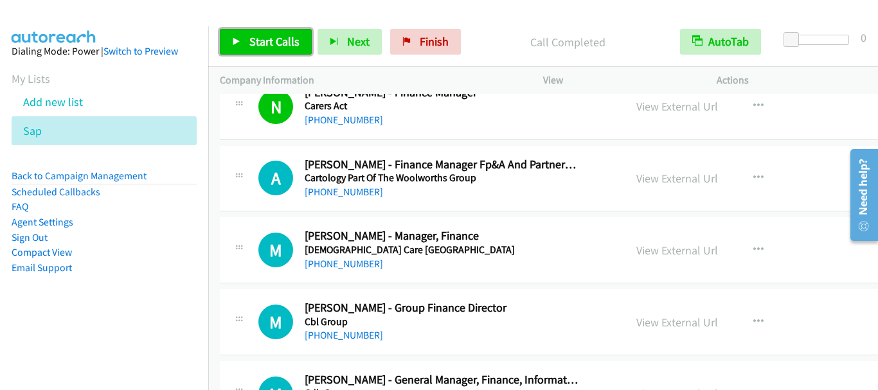
click at [287, 40] on span "Start Calls" at bounding box center [274, 41] width 50 height 15
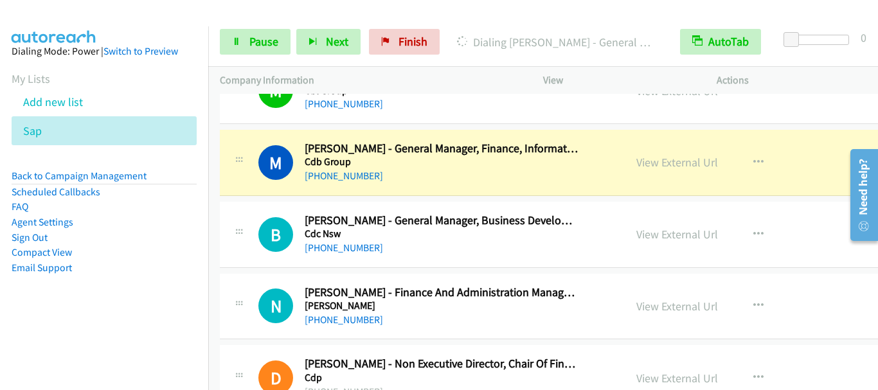
scroll to position [9575, 0]
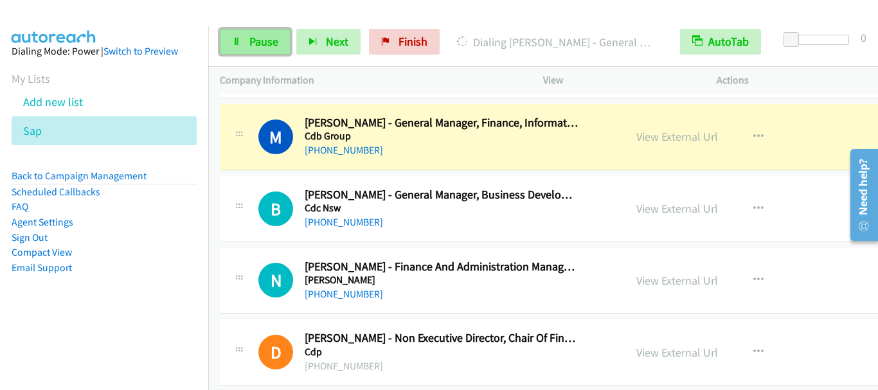
click at [258, 47] on span "Pause" at bounding box center [263, 41] width 29 height 15
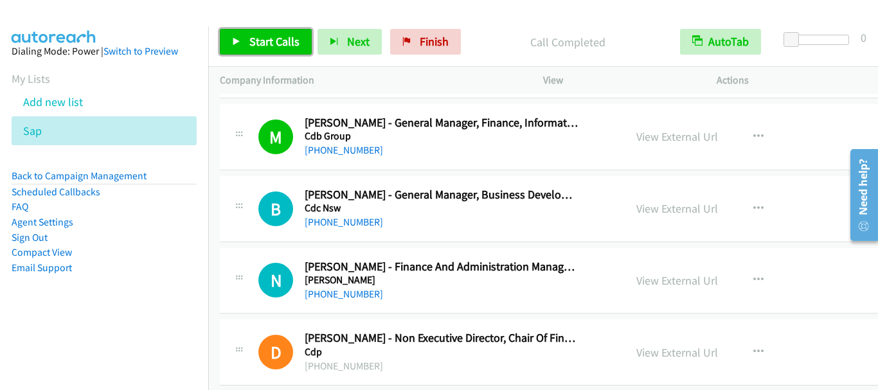
click at [259, 36] on span "Start Calls" at bounding box center [274, 41] width 50 height 15
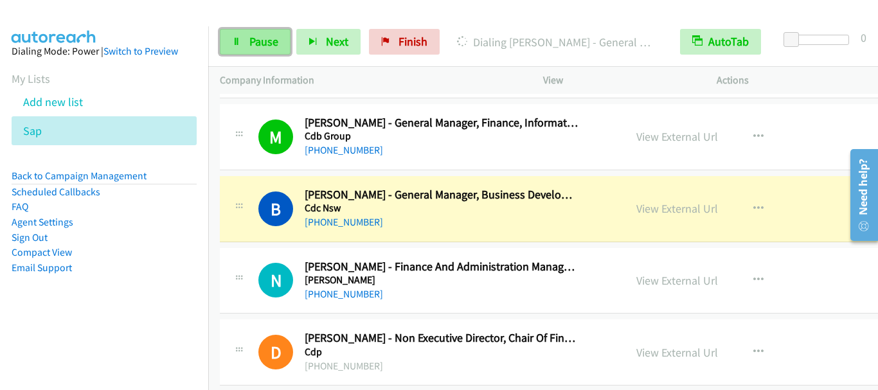
click at [265, 42] on span "Pause" at bounding box center [263, 41] width 29 height 15
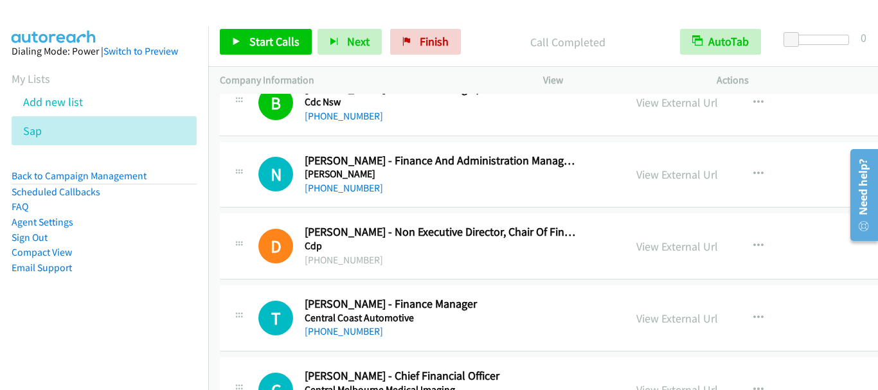
scroll to position [9703, 0]
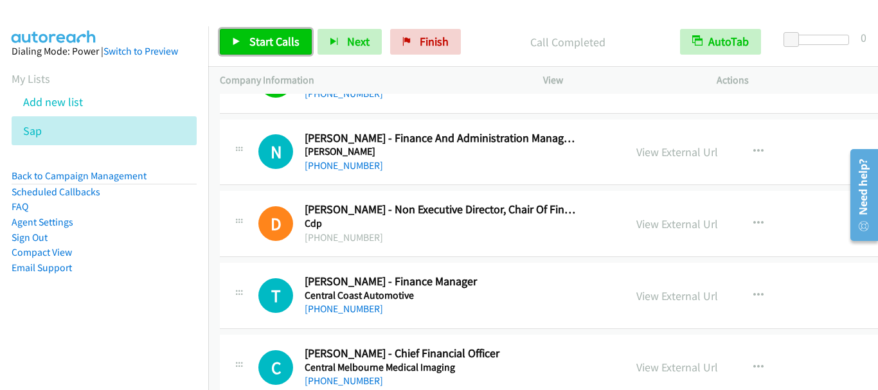
click at [297, 42] on span "Start Calls" at bounding box center [274, 41] width 50 height 15
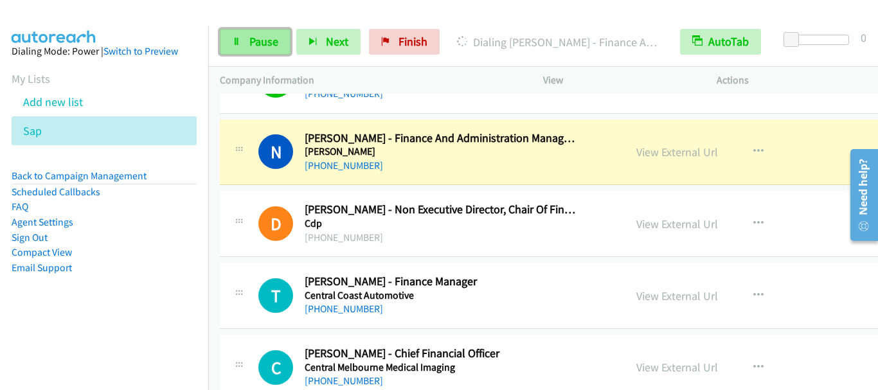
click at [265, 40] on span "Pause" at bounding box center [263, 41] width 29 height 15
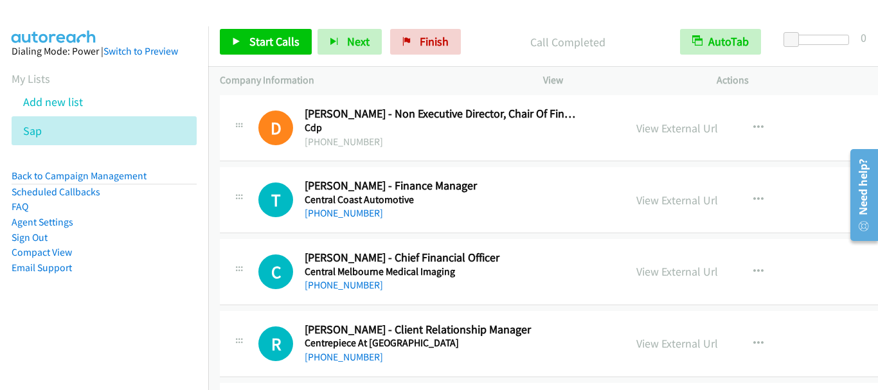
scroll to position [9832, 0]
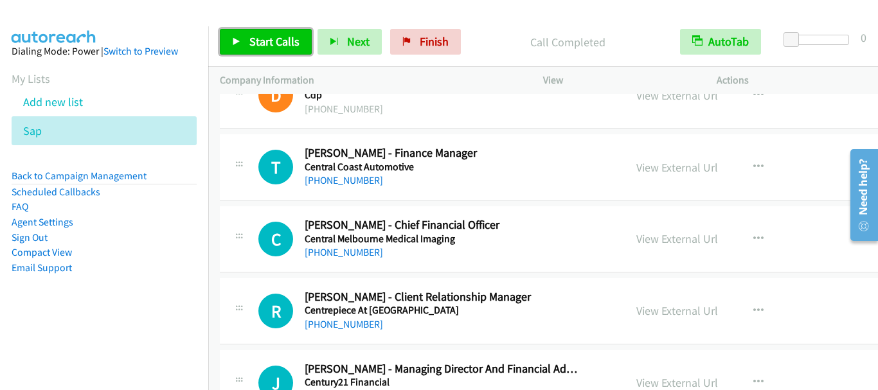
click at [276, 48] on span "Start Calls" at bounding box center [274, 41] width 50 height 15
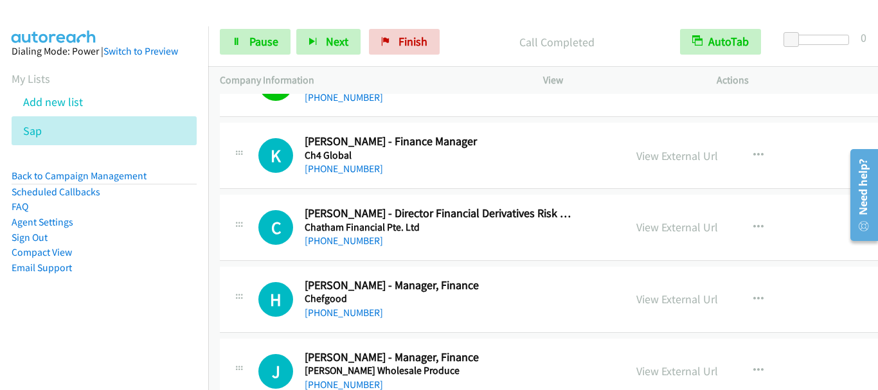
scroll to position [10217, 0]
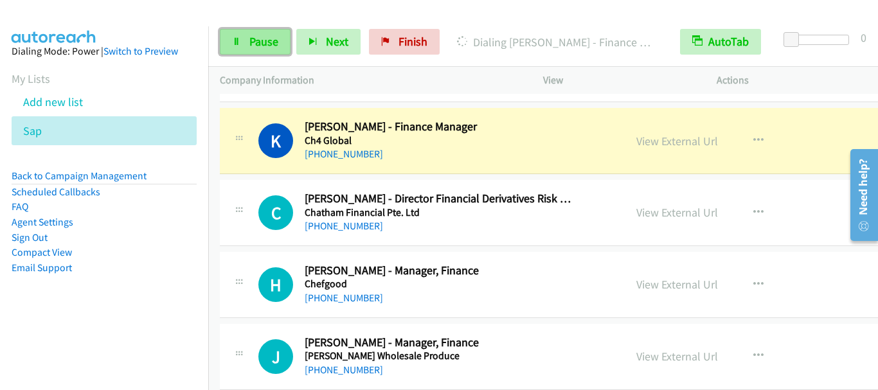
click at [256, 39] on span "Pause" at bounding box center [263, 41] width 29 height 15
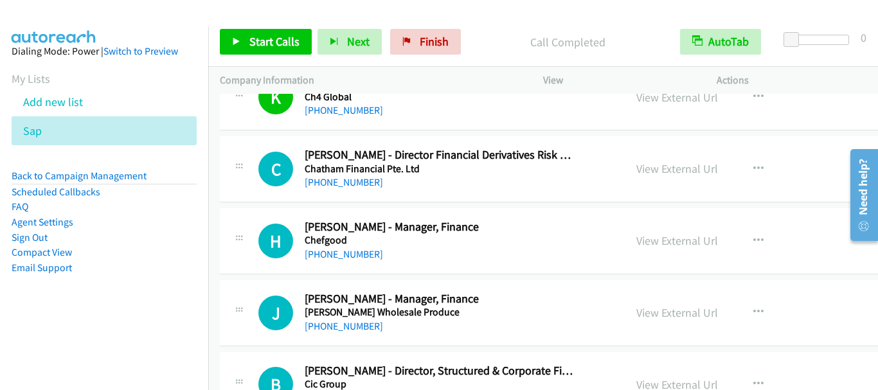
scroll to position [10282, 0]
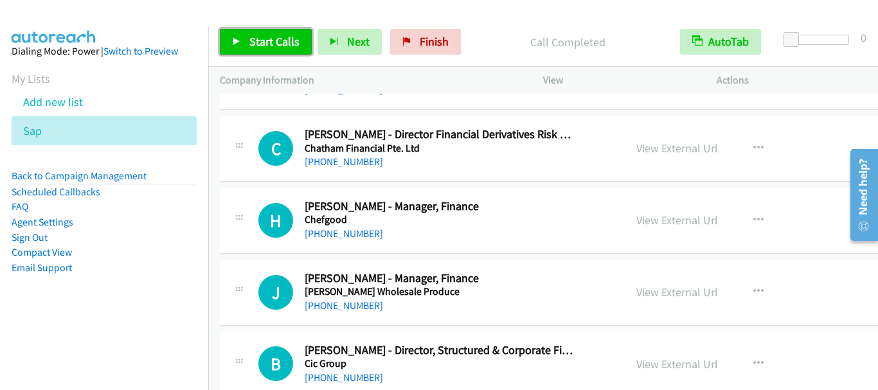
click at [283, 52] on link "Start Calls" at bounding box center [266, 42] width 92 height 26
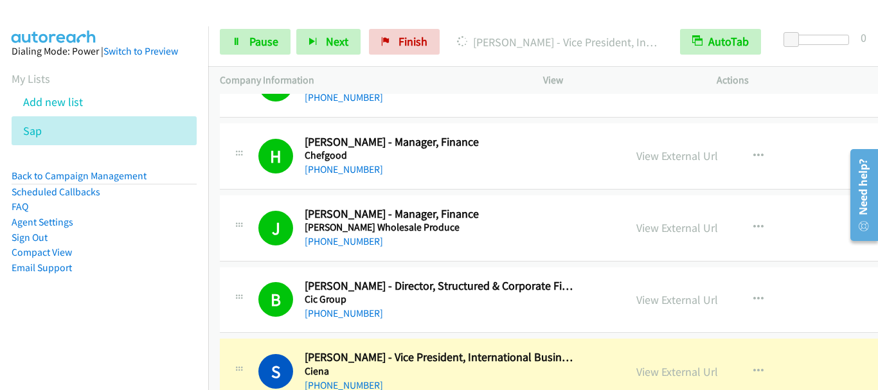
scroll to position [10474, 0]
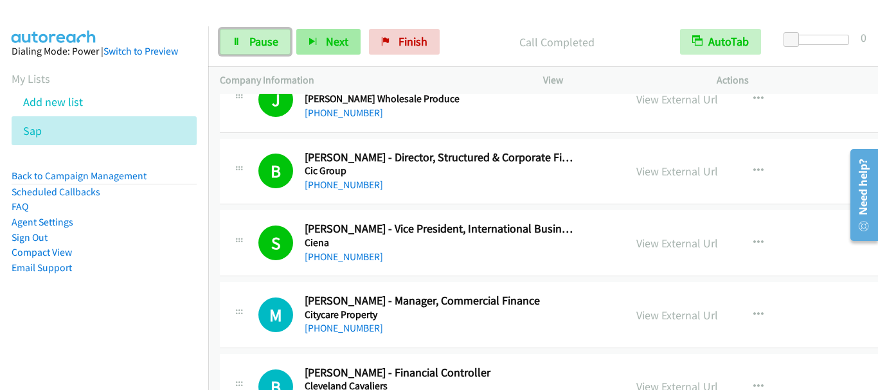
drag, startPoint x: 254, startPoint y: 46, endPoint x: 307, endPoint y: 29, distance: 55.3
click at [254, 46] on span "Pause" at bounding box center [263, 41] width 29 height 15
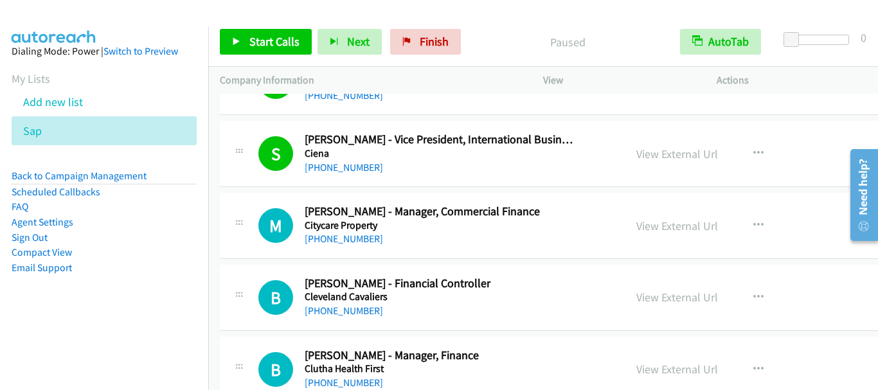
scroll to position [10603, 0]
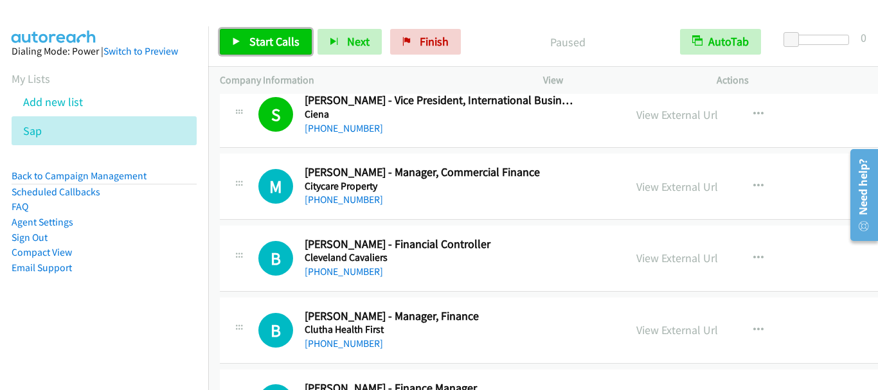
click at [280, 37] on span "Start Calls" at bounding box center [274, 41] width 50 height 15
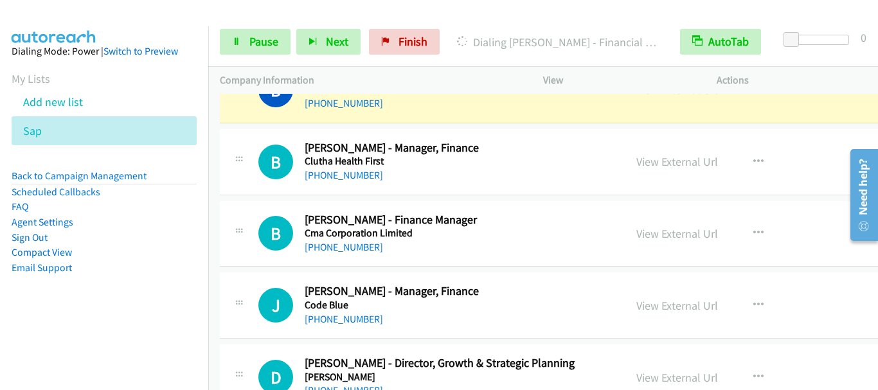
scroll to position [10796, 0]
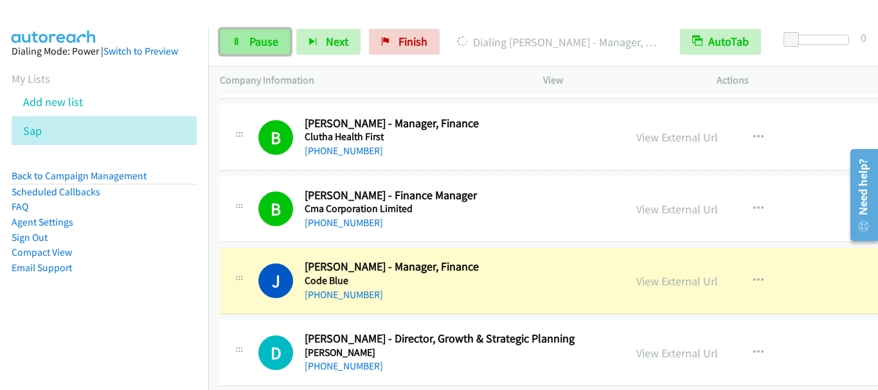
click at [267, 53] on link "Pause" at bounding box center [255, 42] width 71 height 26
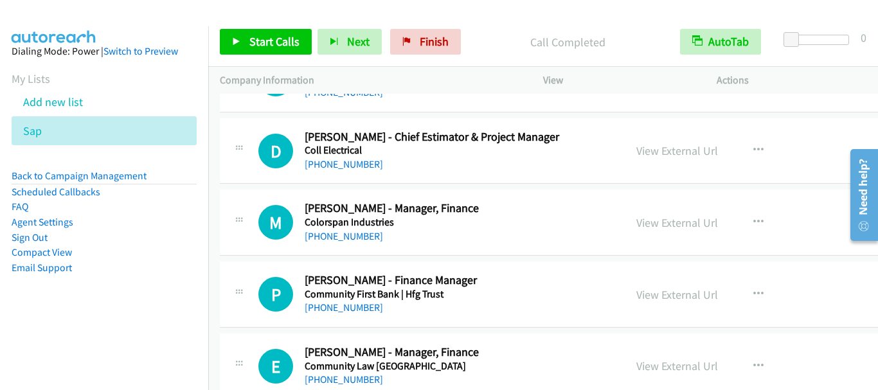
scroll to position [11246, 0]
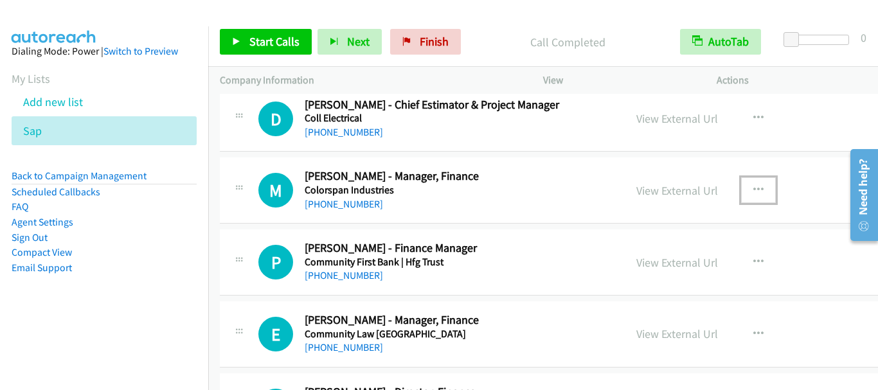
click at [753, 185] on icon "button" at bounding box center [758, 190] width 10 height 10
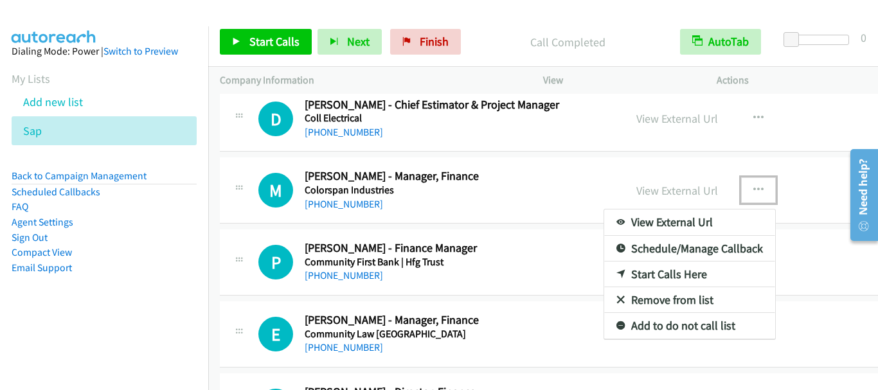
click at [658, 276] on link "Start Calls Here" at bounding box center [689, 275] width 171 height 26
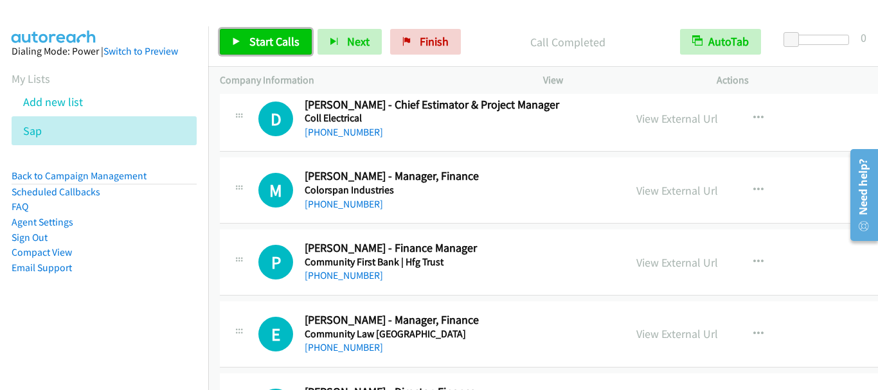
click at [271, 40] on span "Start Calls" at bounding box center [274, 41] width 50 height 15
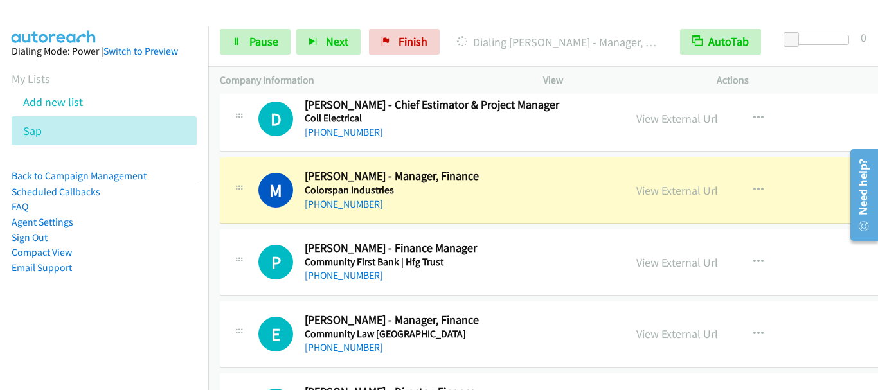
scroll to position [11310, 0]
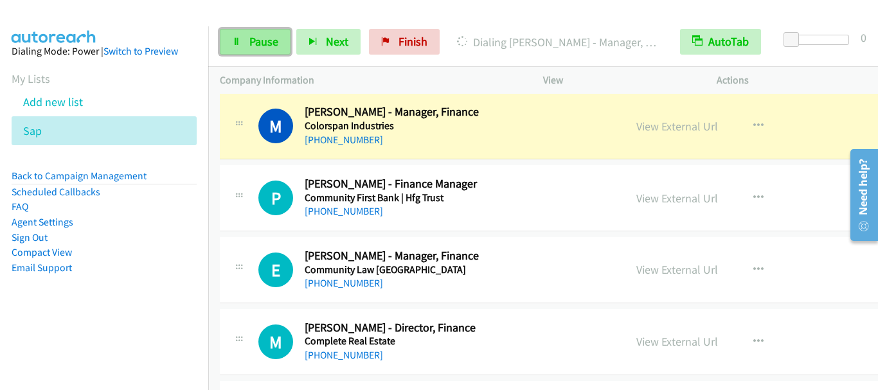
click at [262, 49] on link "Pause" at bounding box center [255, 42] width 71 height 26
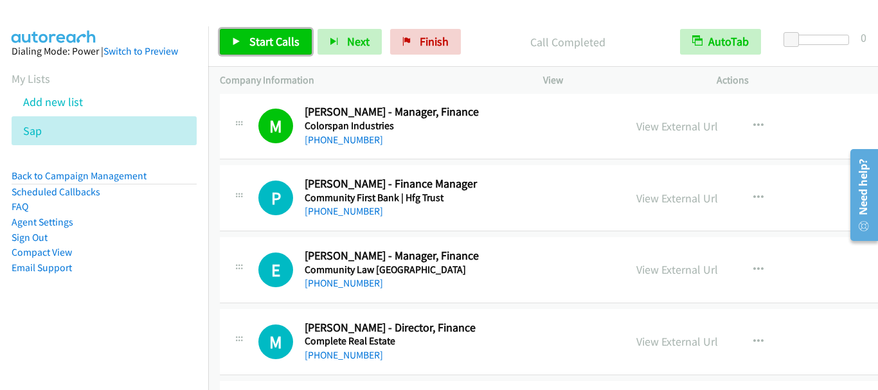
click at [268, 50] on link "Start Calls" at bounding box center [266, 42] width 92 height 26
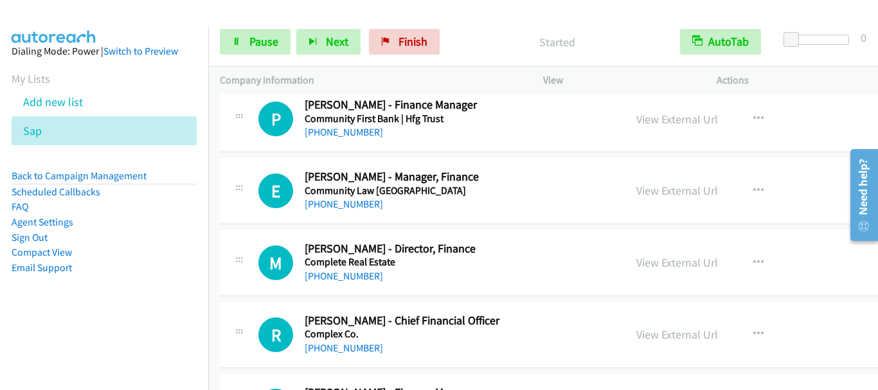
scroll to position [11438, 0]
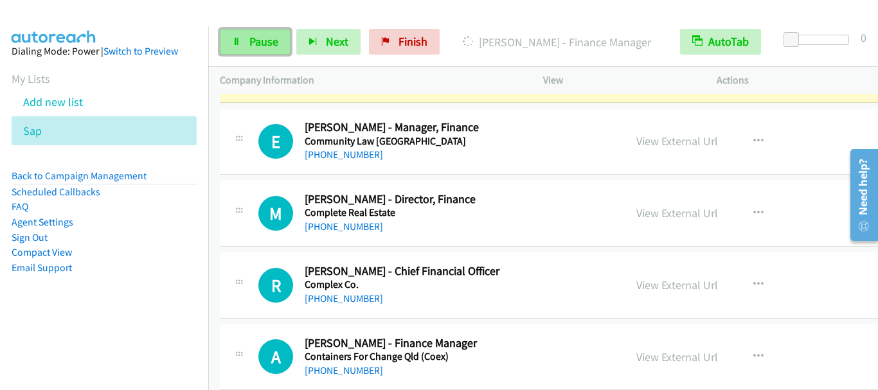
click at [266, 46] on span "Pause" at bounding box center [263, 41] width 29 height 15
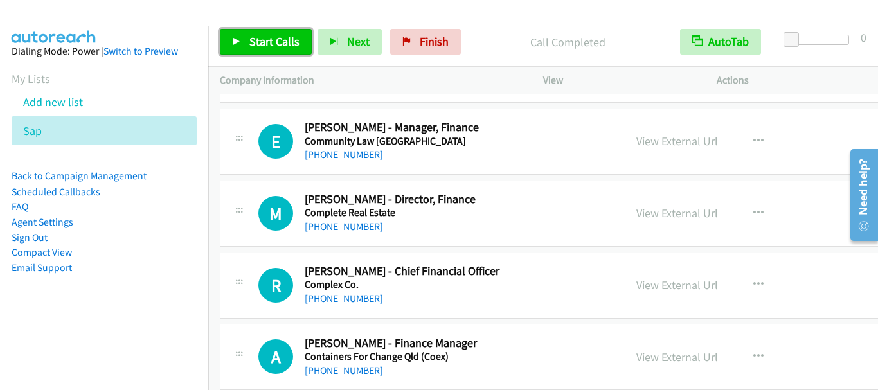
click at [281, 47] on span "Start Calls" at bounding box center [274, 41] width 50 height 15
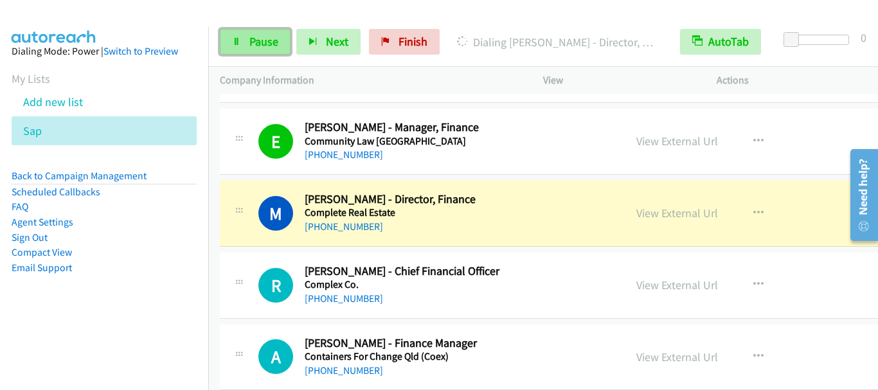
click at [258, 39] on span "Pause" at bounding box center [263, 41] width 29 height 15
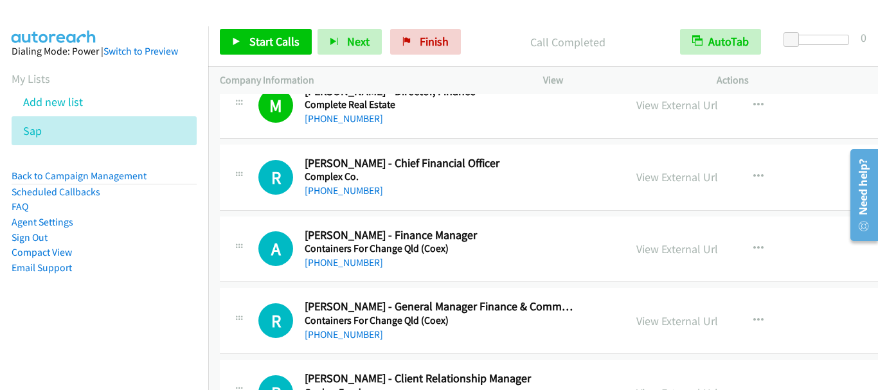
scroll to position [11567, 0]
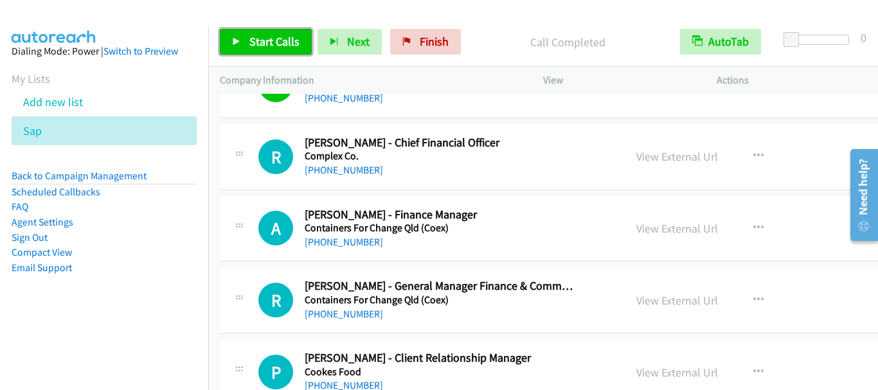
click at [254, 39] on span "Start Calls" at bounding box center [274, 41] width 50 height 15
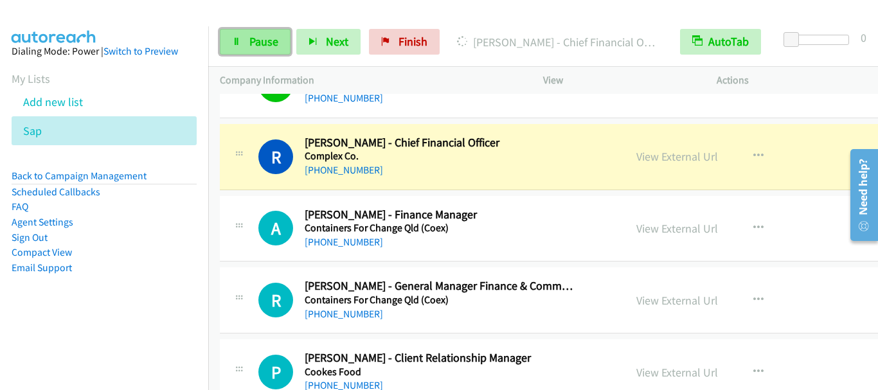
click at [253, 46] on span "Pause" at bounding box center [263, 41] width 29 height 15
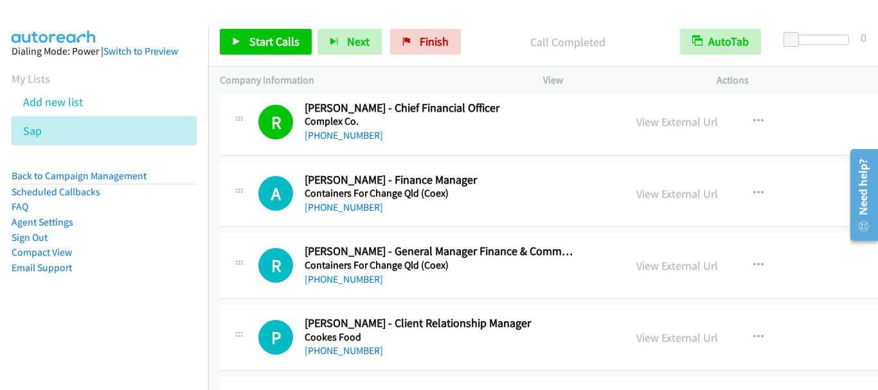
scroll to position [11631, 0]
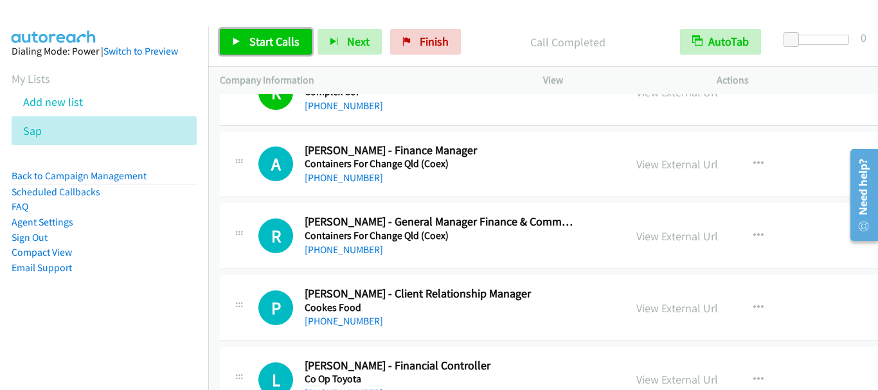
click at [270, 48] on span "Start Calls" at bounding box center [274, 41] width 50 height 15
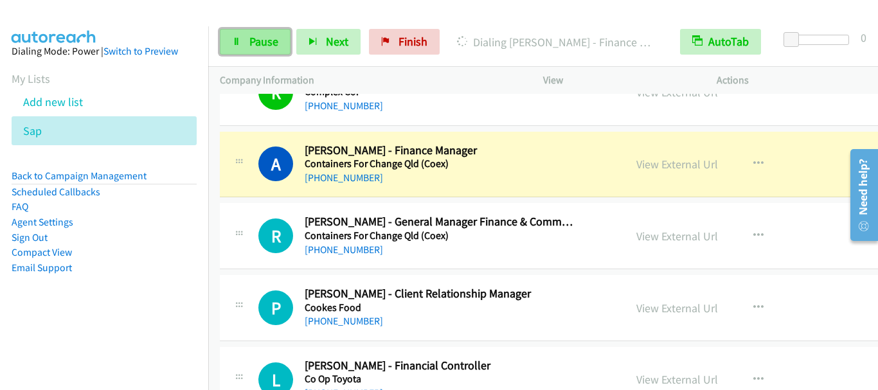
click at [264, 39] on span "Pause" at bounding box center [263, 41] width 29 height 15
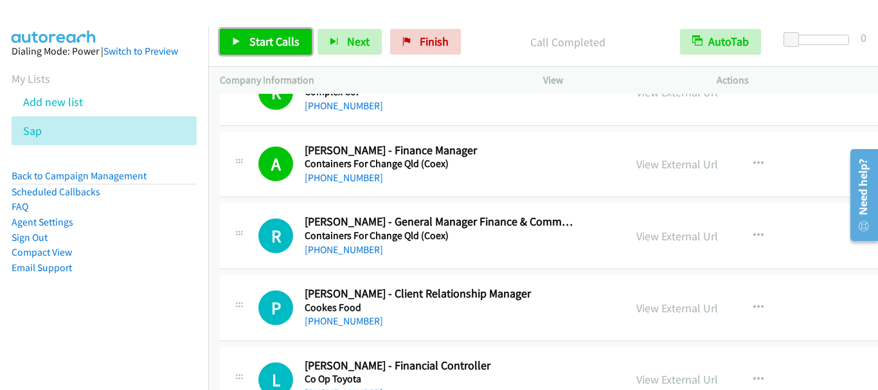
drag, startPoint x: 270, startPoint y: 38, endPoint x: 278, endPoint y: 46, distance: 11.4
click at [269, 38] on span "Start Calls" at bounding box center [274, 41] width 50 height 15
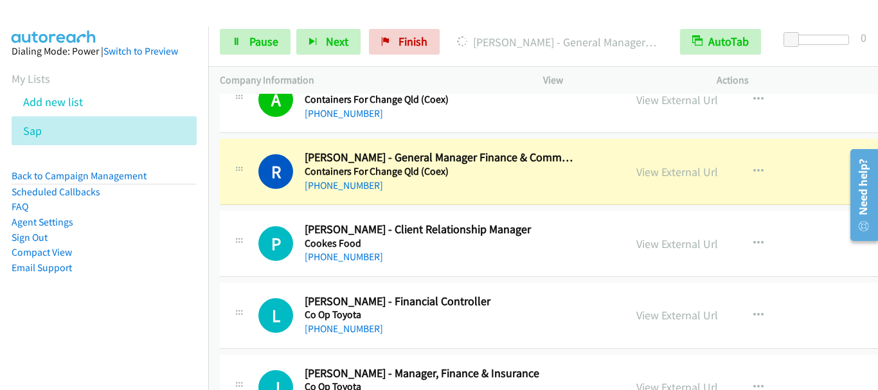
click at [473, 94] on h5 "Containers For Change Qld (Coex)" at bounding box center [441, 99] width 273 height 13
click at [251, 44] on span "Pause" at bounding box center [263, 41] width 29 height 15
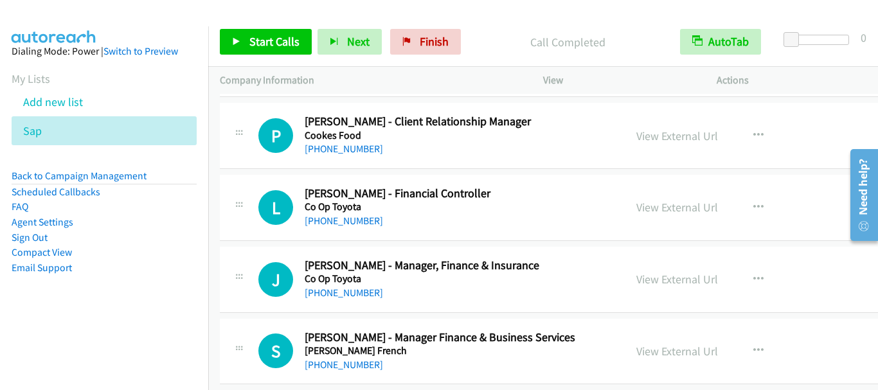
scroll to position [11824, 0]
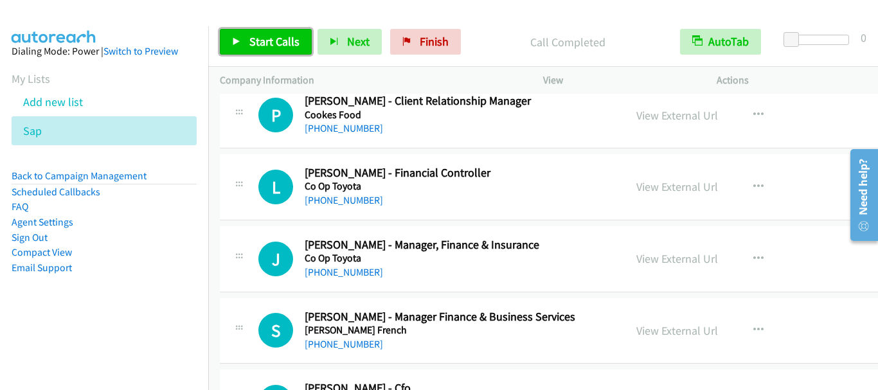
click at [278, 47] on span "Start Calls" at bounding box center [274, 41] width 50 height 15
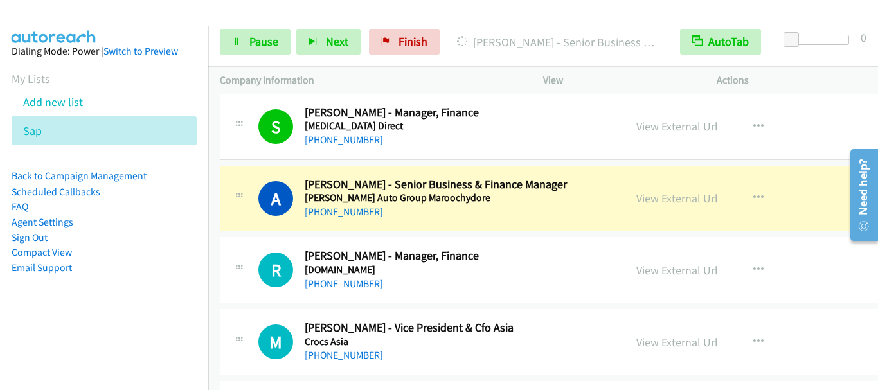
scroll to position [12338, 0]
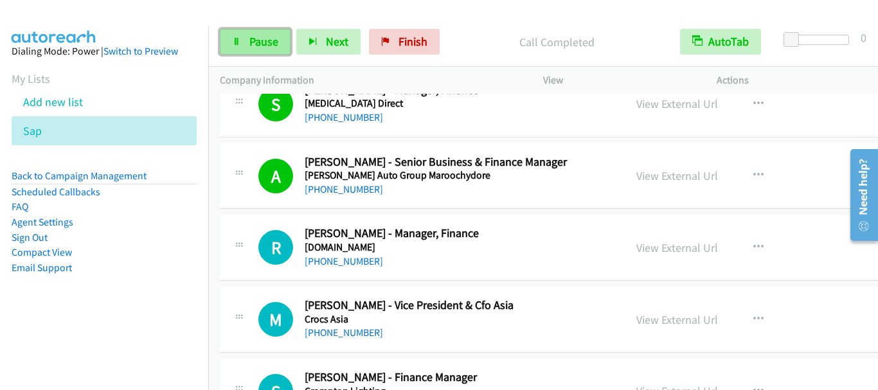
click at [258, 44] on span "Pause" at bounding box center [263, 41] width 29 height 15
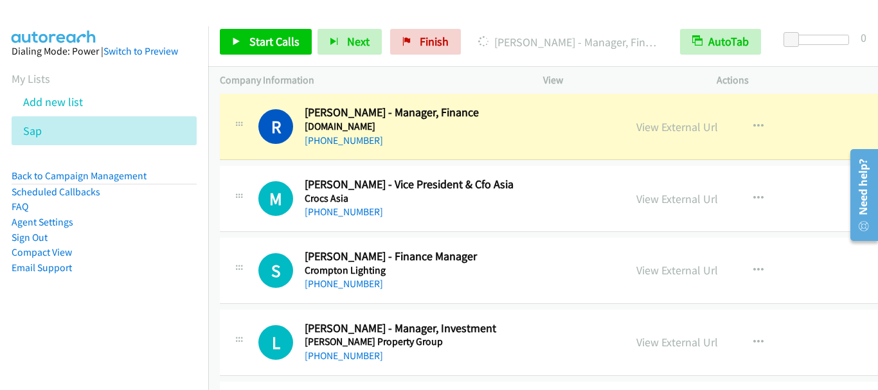
scroll to position [12466, 0]
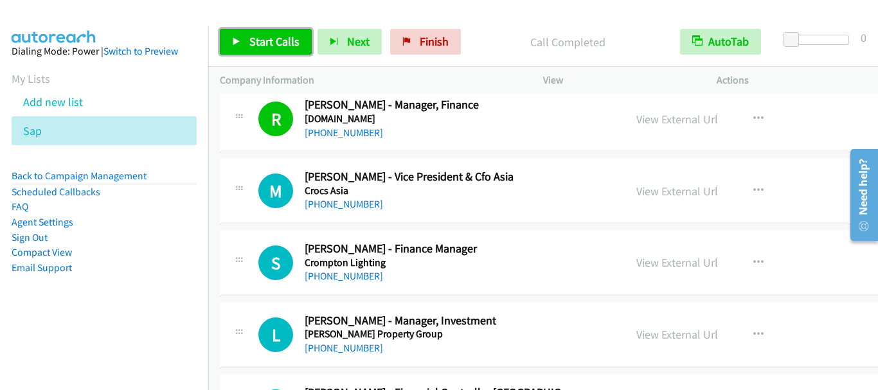
click at [277, 44] on span "Start Calls" at bounding box center [274, 41] width 50 height 15
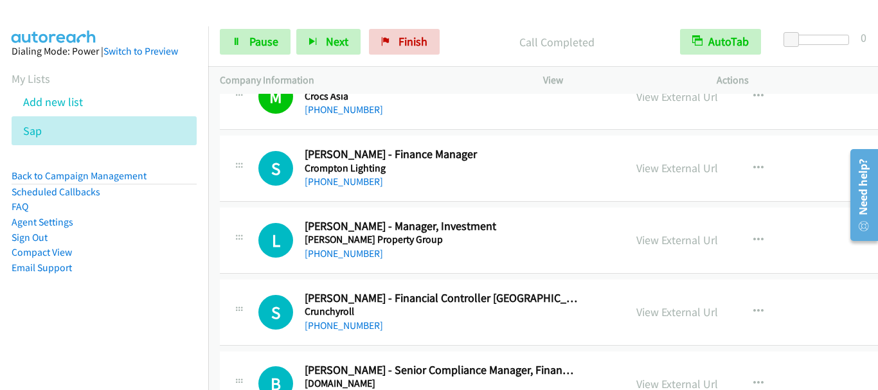
scroll to position [12595, 0]
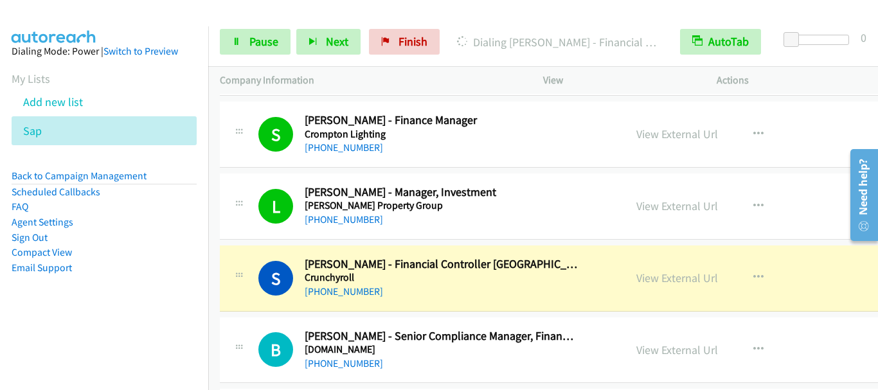
click at [526, 130] on h5 "Crompton Lighting" at bounding box center [441, 134] width 273 height 13
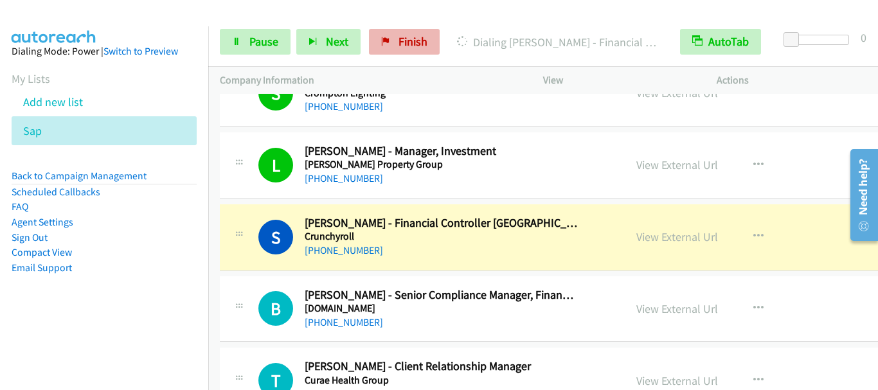
scroll to position [12659, 0]
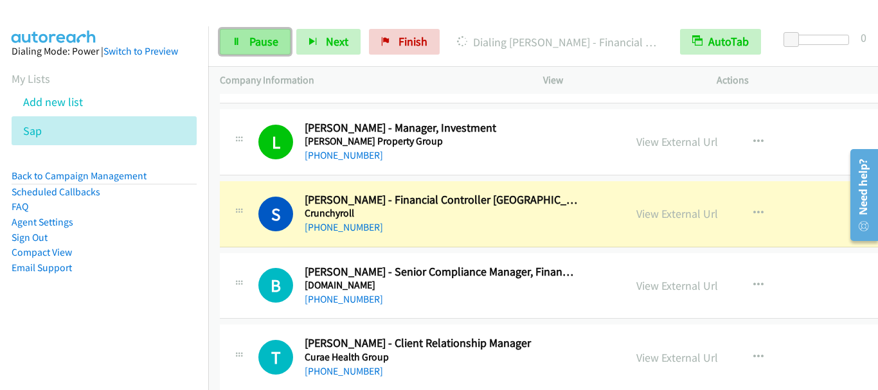
click at [263, 44] on span "Pause" at bounding box center [263, 41] width 29 height 15
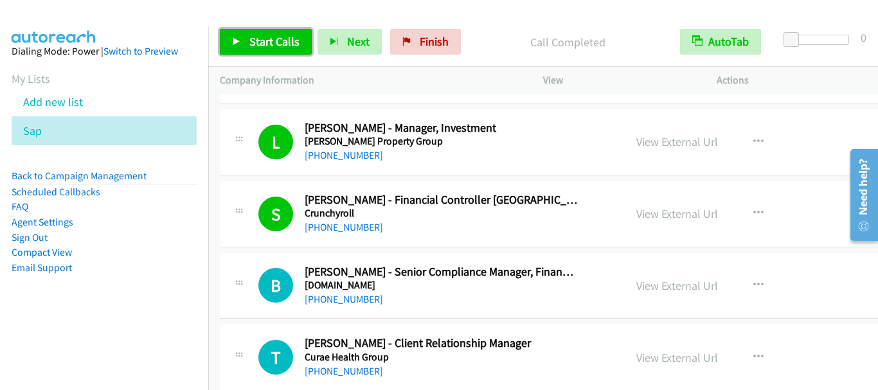
click at [260, 41] on span "Start Calls" at bounding box center [274, 41] width 50 height 15
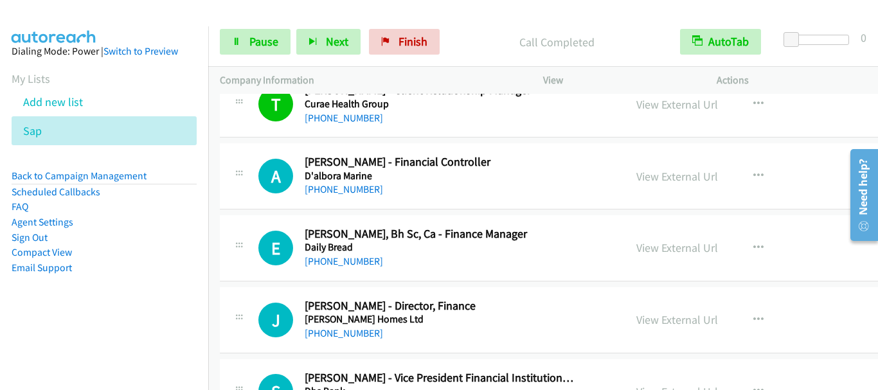
scroll to position [12916, 0]
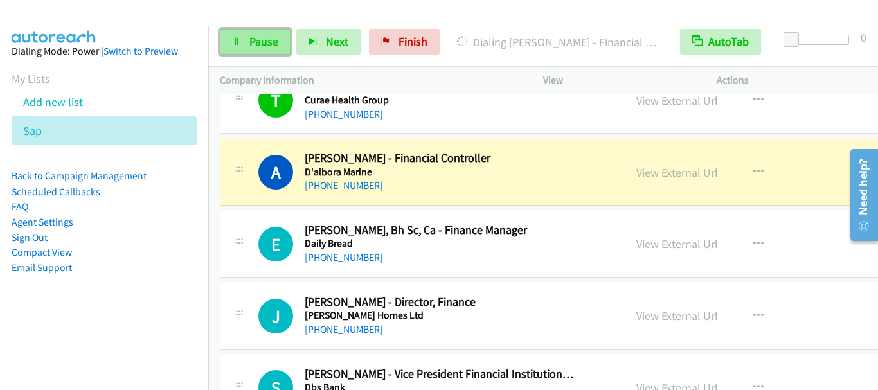
click at [262, 42] on span "Pause" at bounding box center [263, 41] width 29 height 15
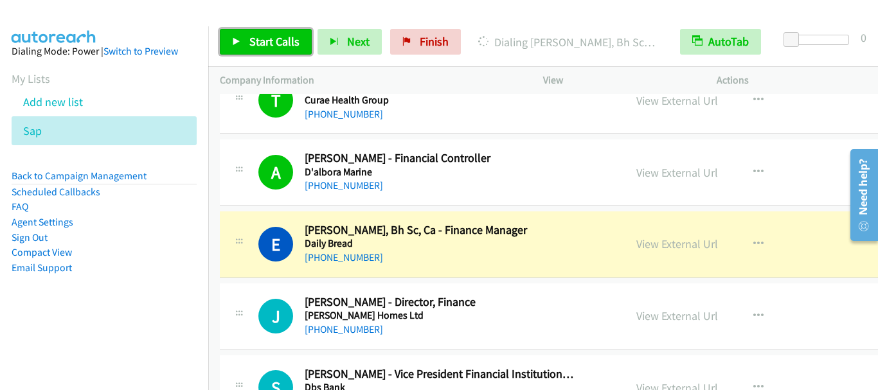
click at [284, 40] on span "Start Calls" at bounding box center [274, 41] width 50 height 15
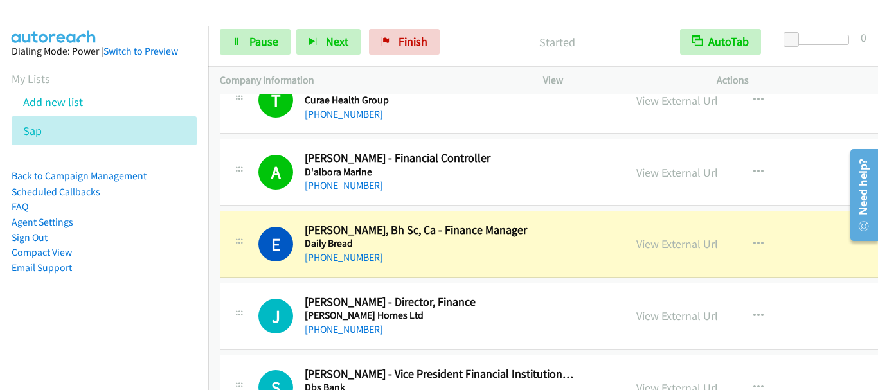
scroll to position [12981, 0]
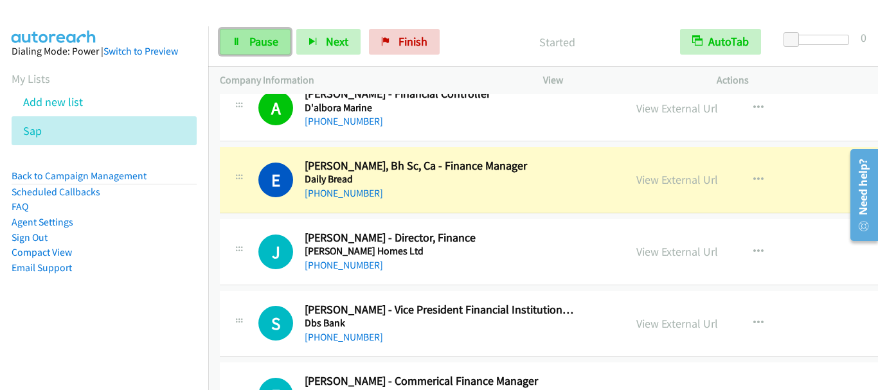
click at [258, 38] on span "Pause" at bounding box center [263, 41] width 29 height 15
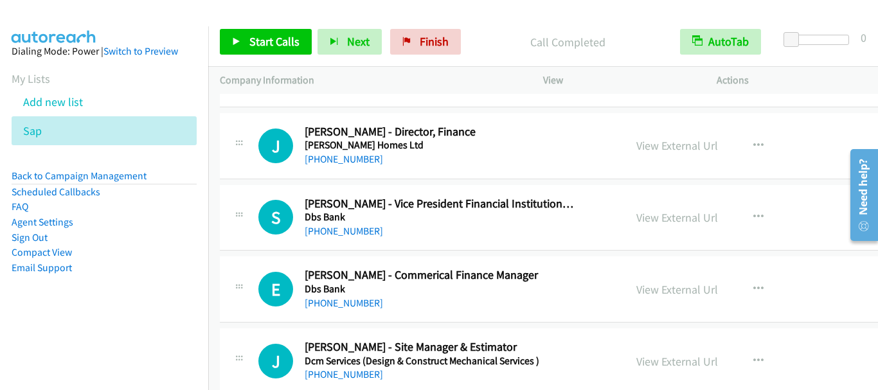
scroll to position [13109, 0]
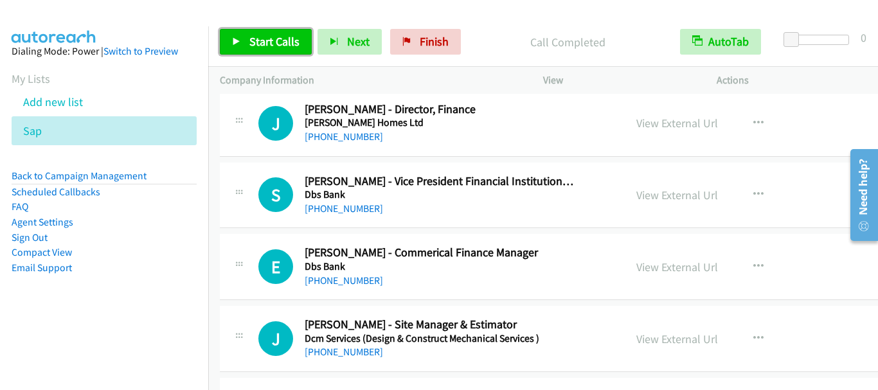
click at [258, 40] on span "Start Calls" at bounding box center [274, 41] width 50 height 15
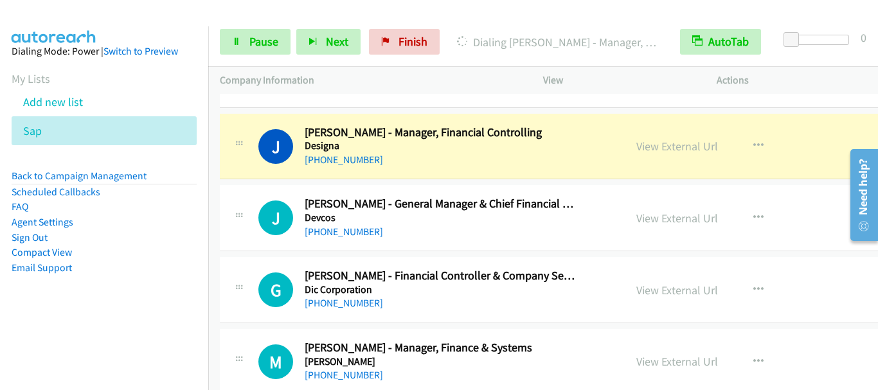
scroll to position [13495, 0]
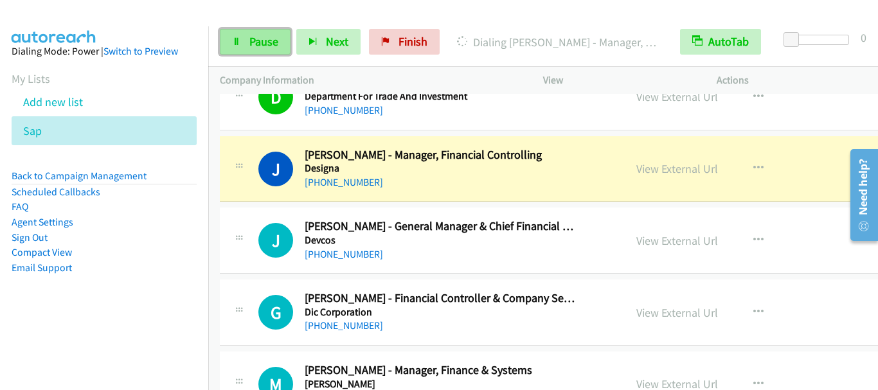
click at [265, 48] on span "Pause" at bounding box center [263, 41] width 29 height 15
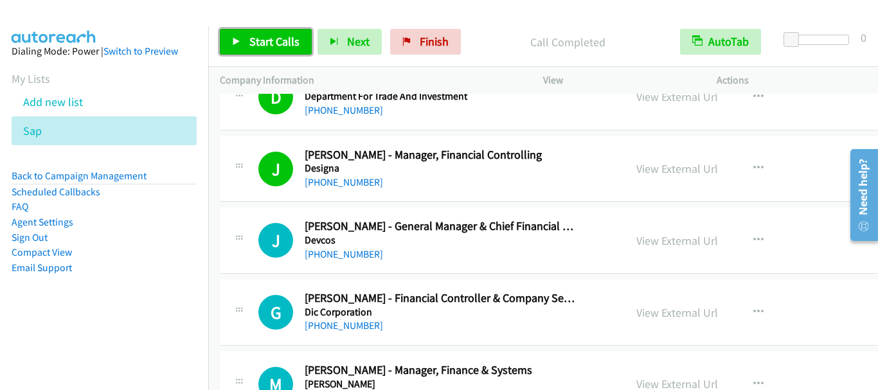
click at [280, 47] on span "Start Calls" at bounding box center [274, 41] width 50 height 15
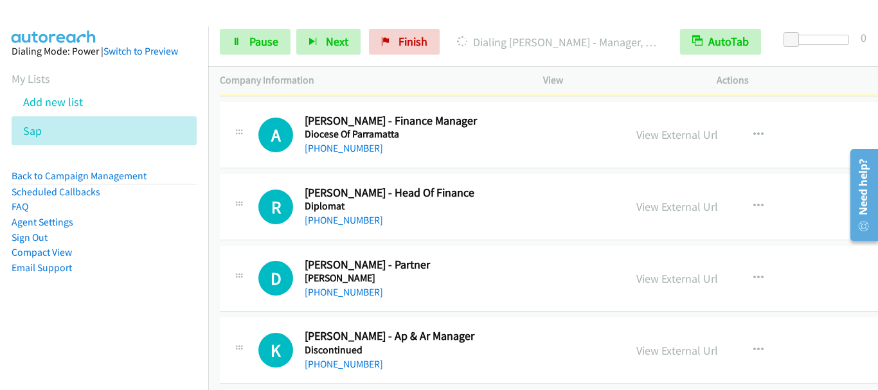
scroll to position [13752, 0]
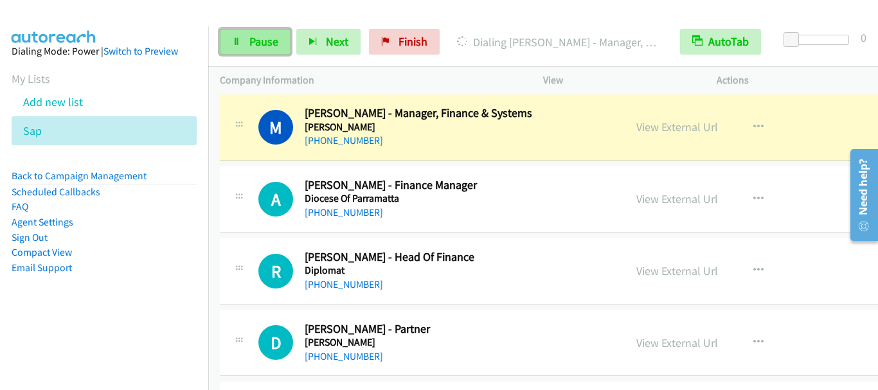
click at [272, 48] on span "Pause" at bounding box center [263, 41] width 29 height 15
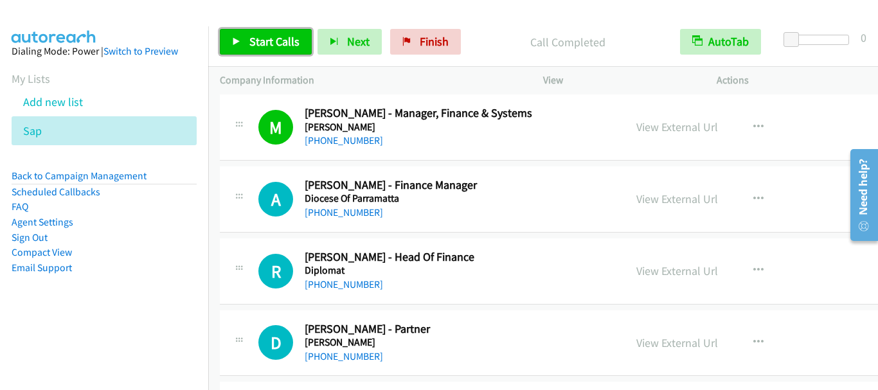
click at [267, 39] on span "Start Calls" at bounding box center [274, 41] width 50 height 15
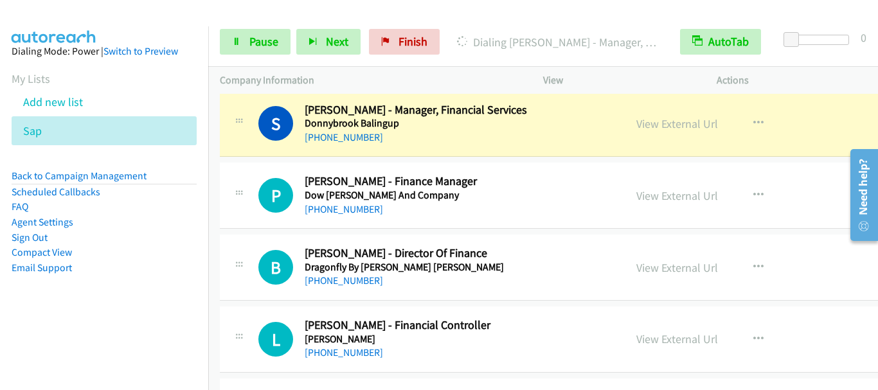
scroll to position [14266, 0]
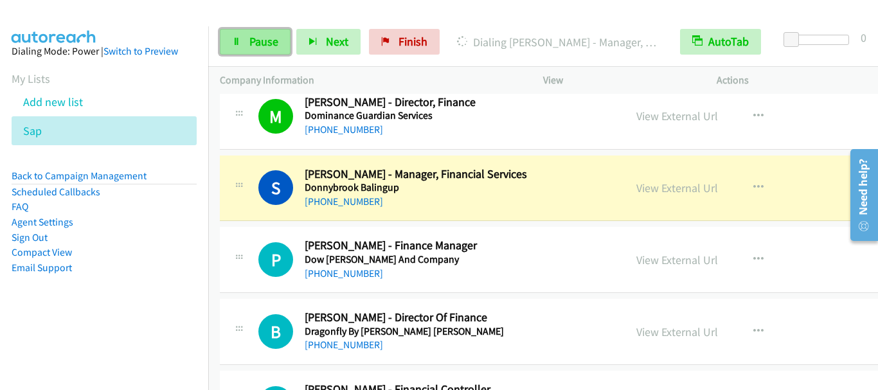
click at [272, 51] on link "Pause" at bounding box center [255, 42] width 71 height 26
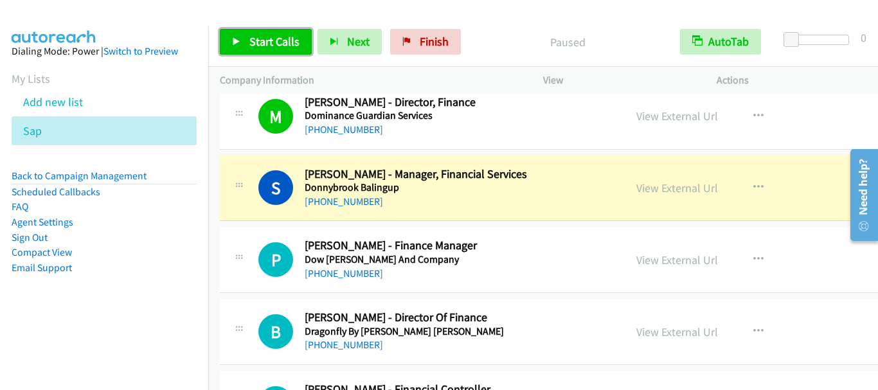
click at [272, 51] on link "Start Calls" at bounding box center [266, 42] width 92 height 26
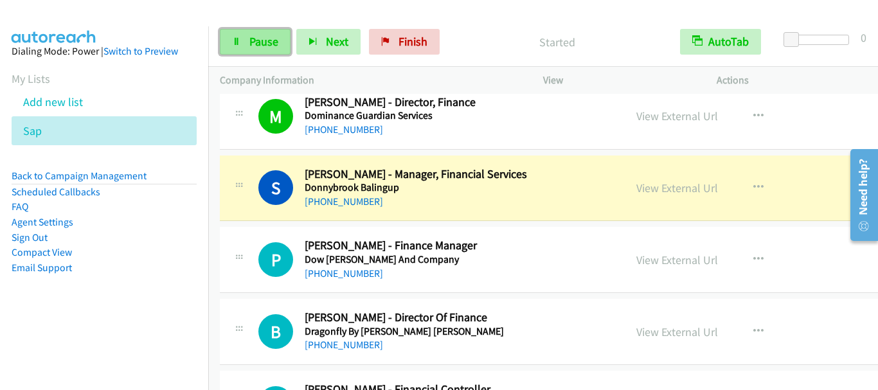
click at [253, 48] on span "Pause" at bounding box center [263, 41] width 29 height 15
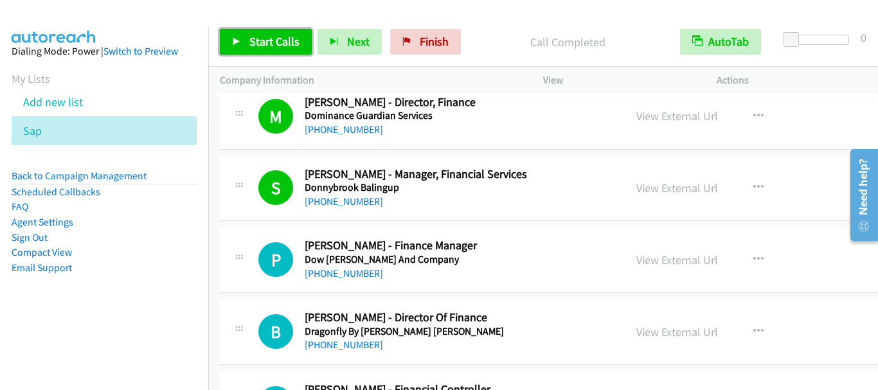
click at [271, 40] on span "Start Calls" at bounding box center [274, 41] width 50 height 15
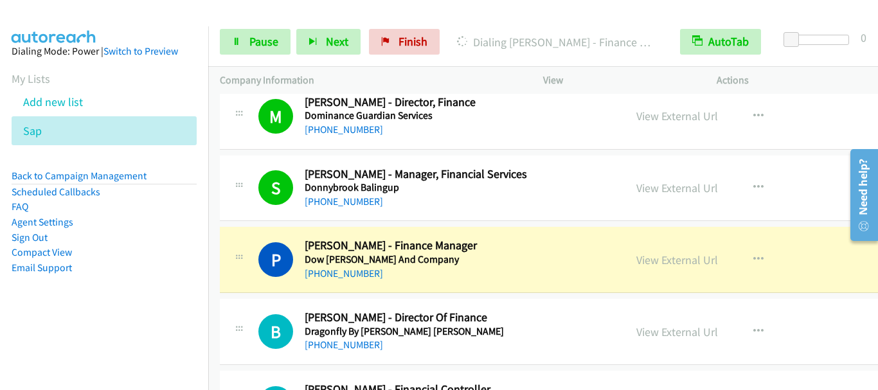
scroll to position [14330, 0]
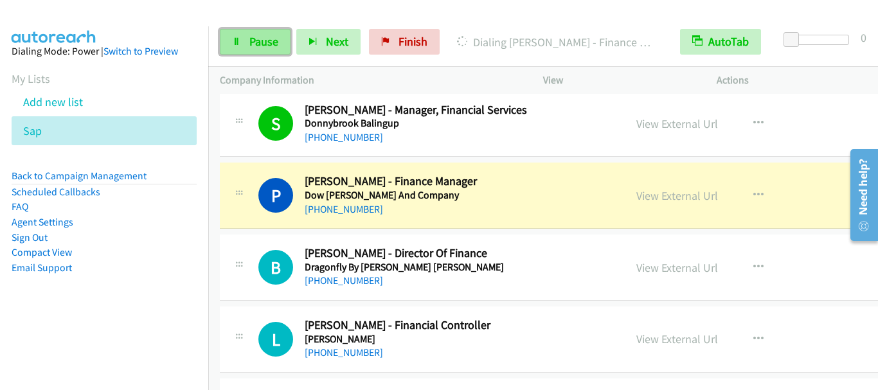
click at [272, 33] on link "Pause" at bounding box center [255, 42] width 71 height 26
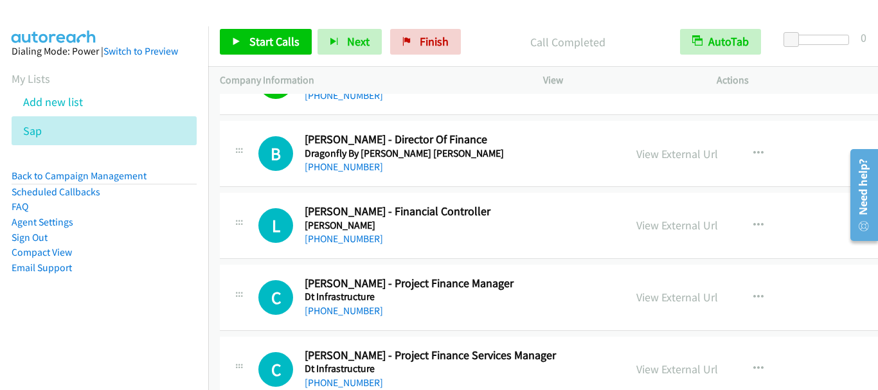
scroll to position [14459, 0]
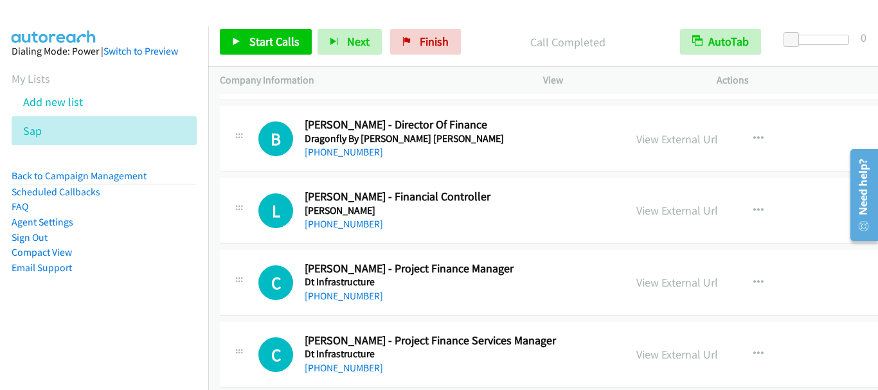
click at [283, 62] on div "Start Calls Pause Next Finish Call Completed AutoTab AutoTab 0" at bounding box center [543, 41] width 670 height 49
click at [281, 44] on span "Start Calls" at bounding box center [274, 41] width 50 height 15
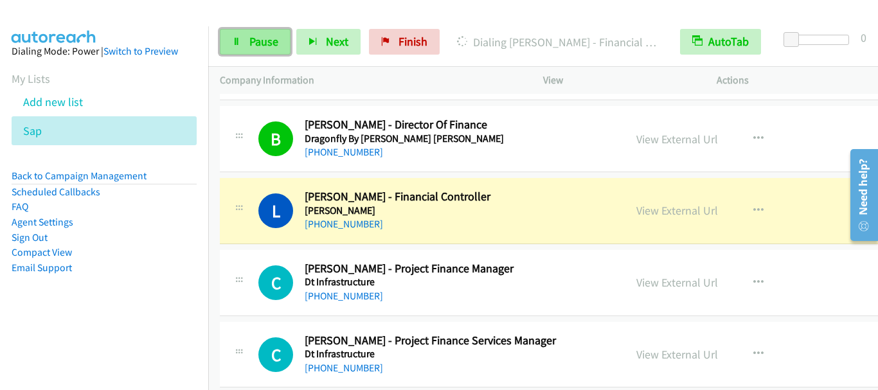
click at [258, 44] on span "Pause" at bounding box center [263, 41] width 29 height 15
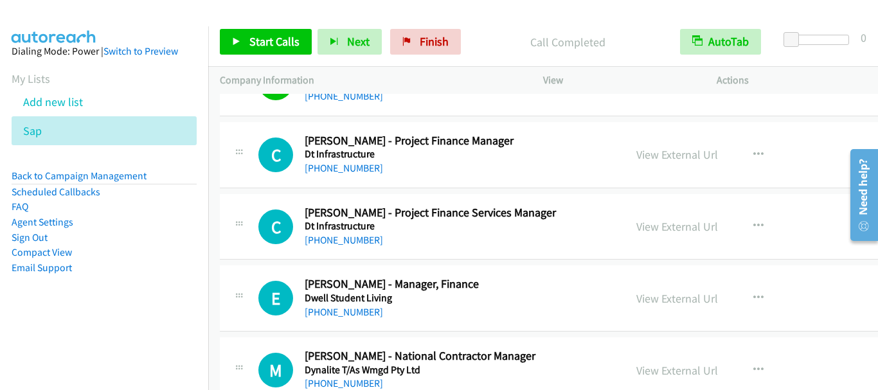
scroll to position [14587, 0]
click at [260, 44] on span "Start Calls" at bounding box center [274, 41] width 50 height 15
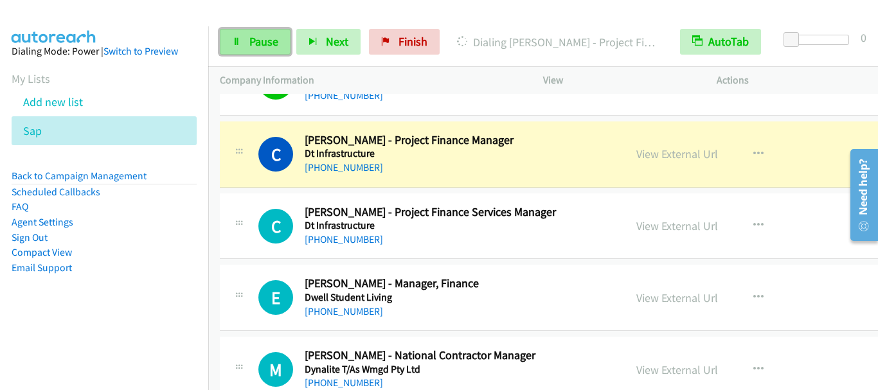
click at [258, 39] on span "Pause" at bounding box center [263, 41] width 29 height 15
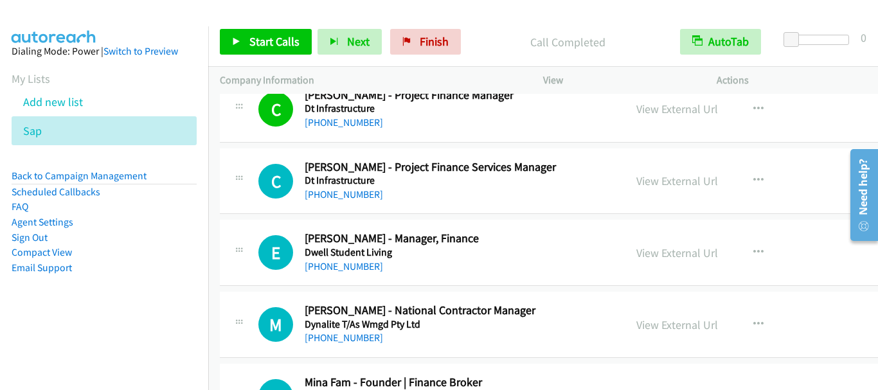
scroll to position [14651, 0]
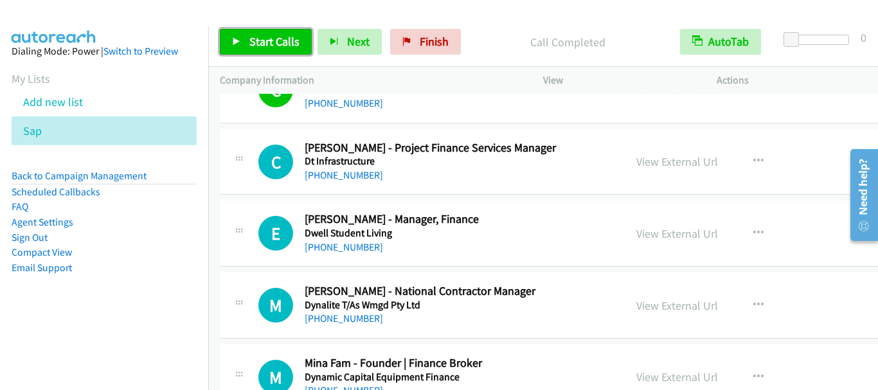
click at [292, 37] on span "Start Calls" at bounding box center [274, 41] width 50 height 15
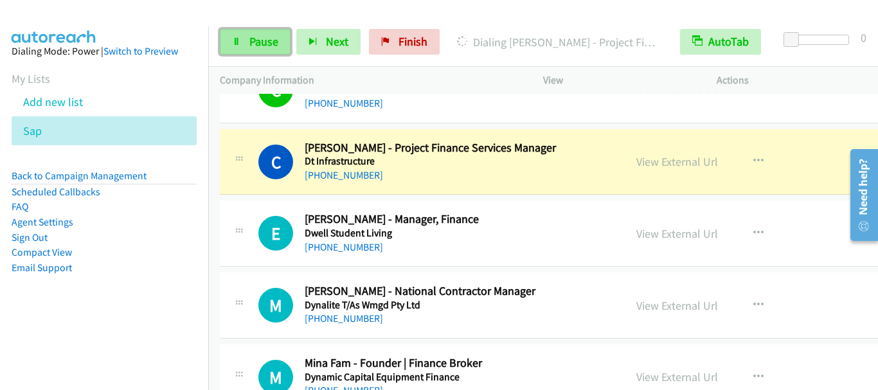
click at [267, 40] on span "Pause" at bounding box center [263, 41] width 29 height 15
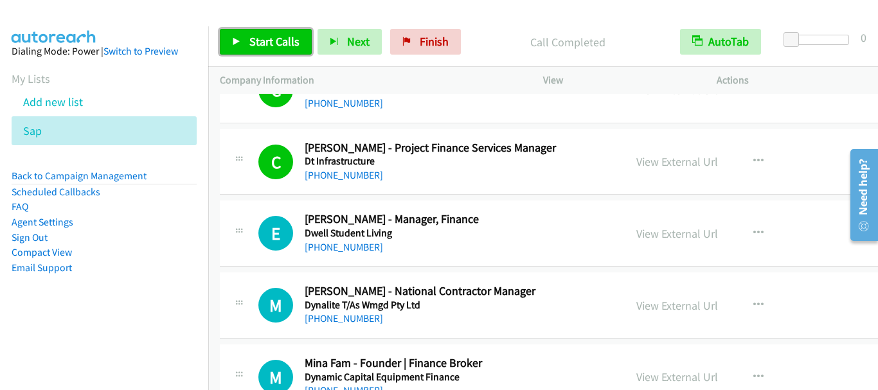
click at [257, 47] on span "Start Calls" at bounding box center [274, 41] width 50 height 15
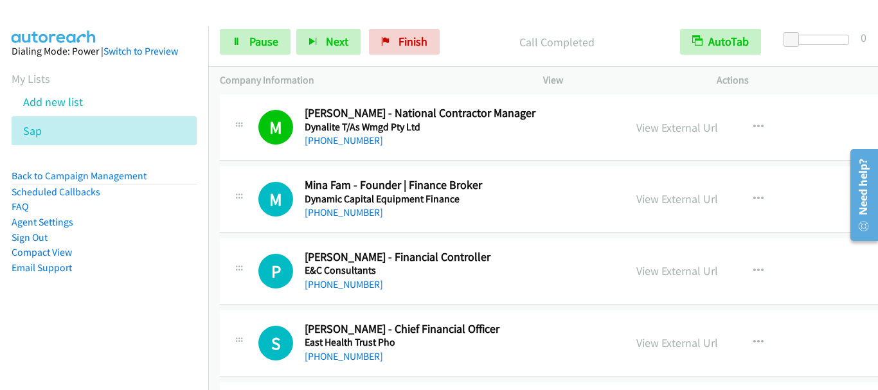
scroll to position [14844, 0]
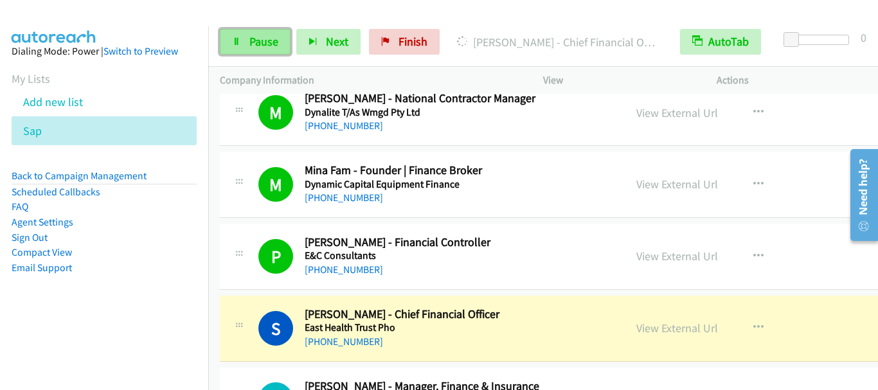
click at [263, 37] on span "Pause" at bounding box center [263, 41] width 29 height 15
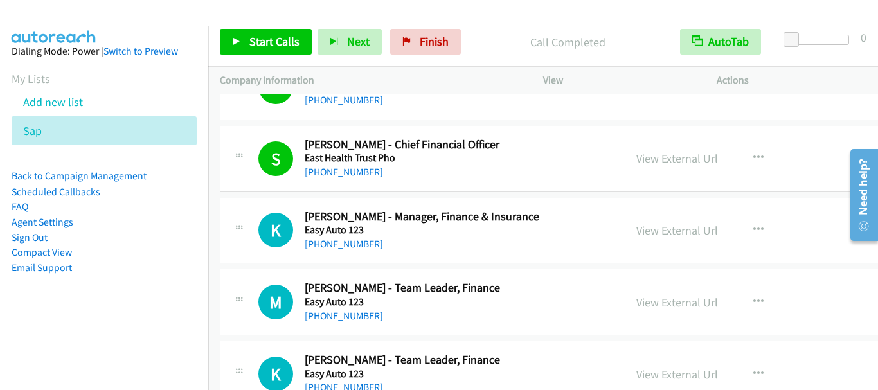
scroll to position [15037, 0]
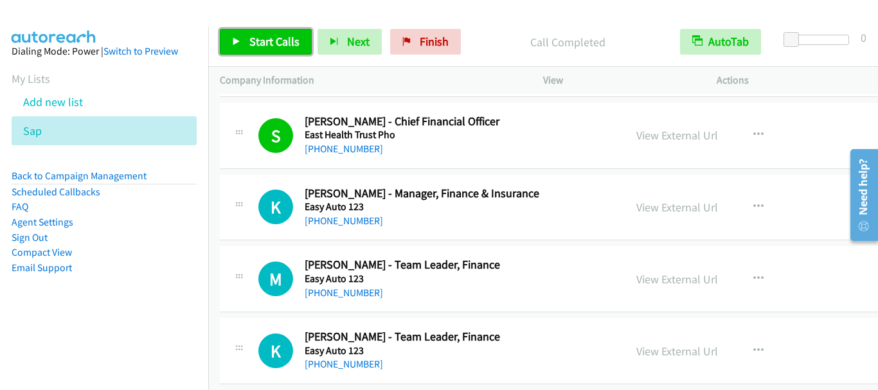
click at [269, 39] on span "Start Calls" at bounding box center [274, 41] width 50 height 15
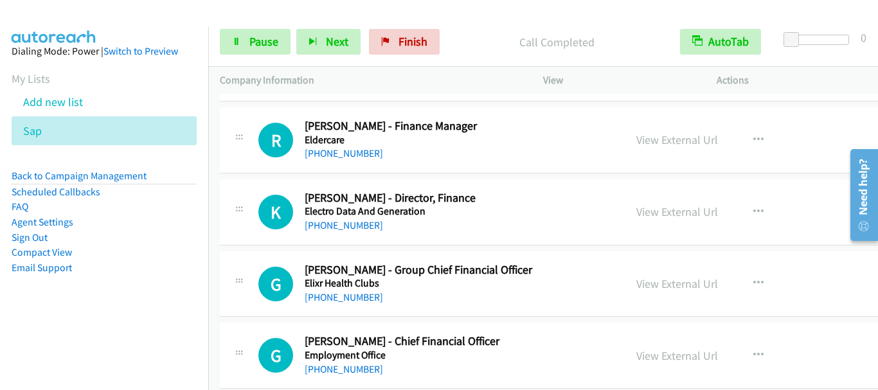
scroll to position [15679, 0]
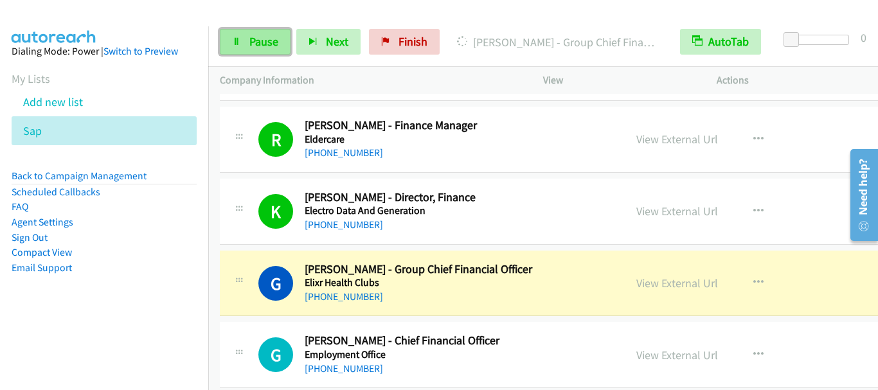
click at [266, 40] on span "Pause" at bounding box center [263, 41] width 29 height 15
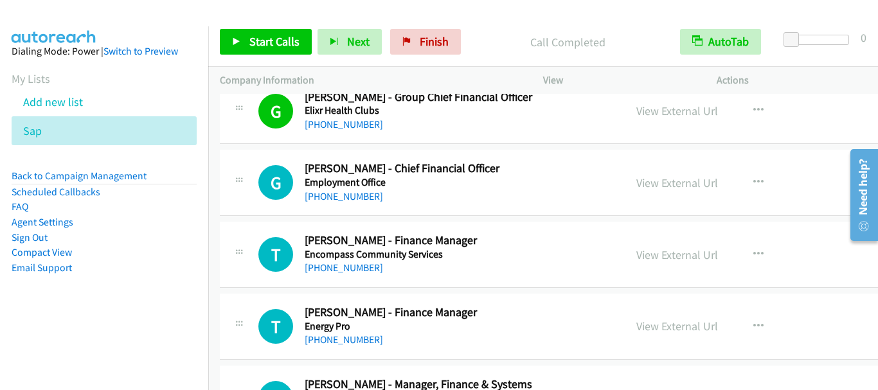
scroll to position [15872, 0]
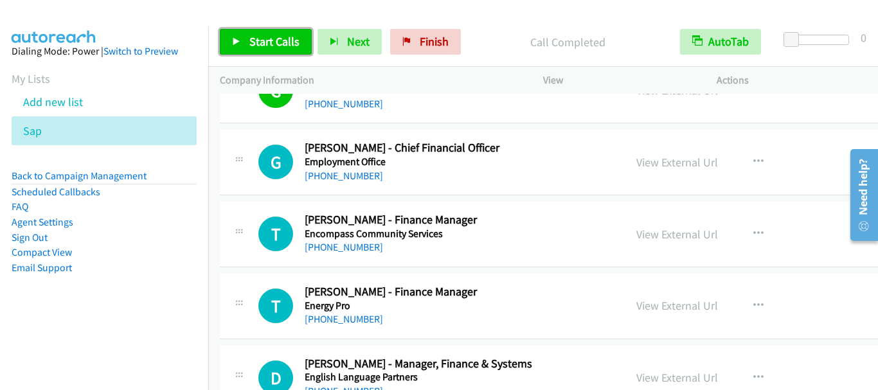
click at [277, 41] on span "Start Calls" at bounding box center [274, 41] width 50 height 15
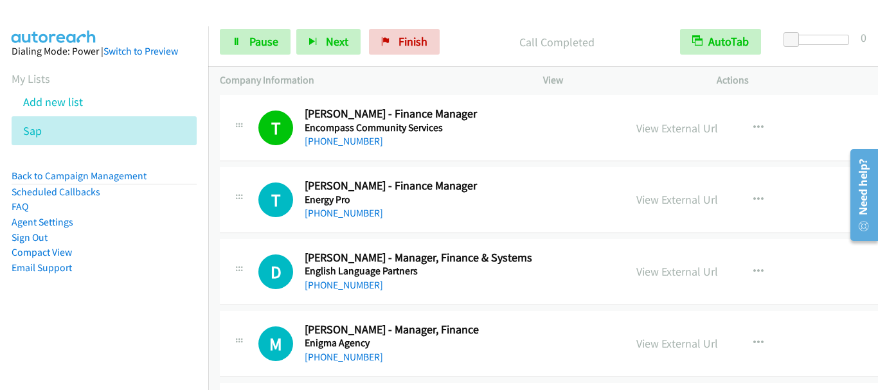
scroll to position [16001, 0]
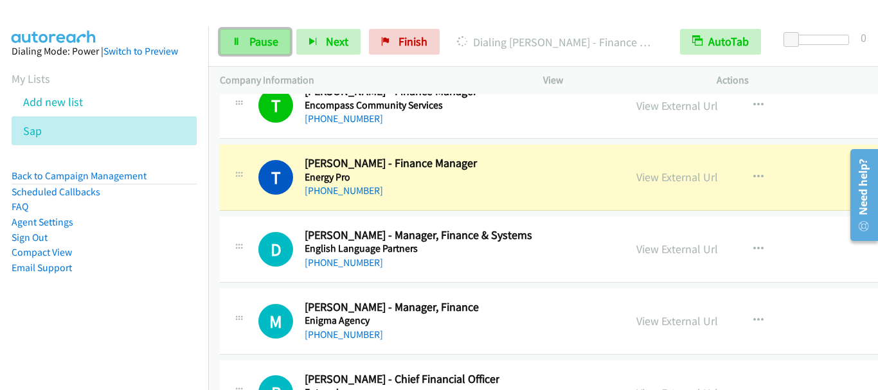
click at [263, 37] on span "Pause" at bounding box center [263, 41] width 29 height 15
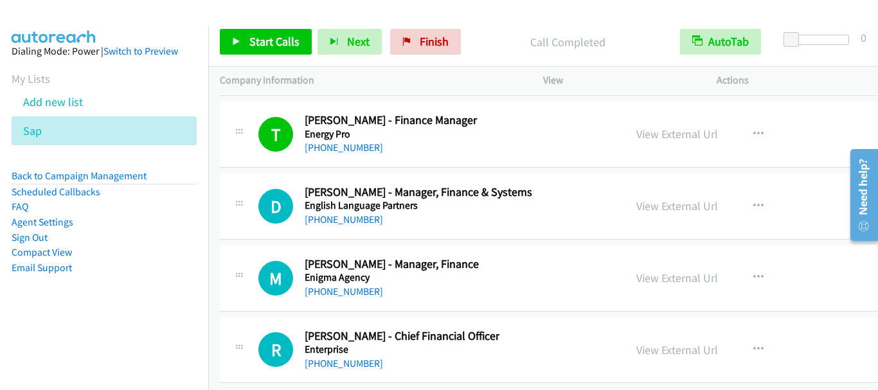
scroll to position [16065, 0]
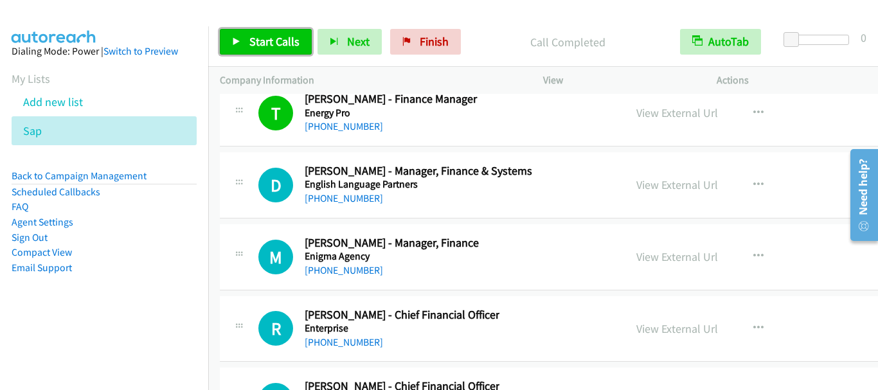
click at [281, 35] on span "Start Calls" at bounding box center [274, 41] width 50 height 15
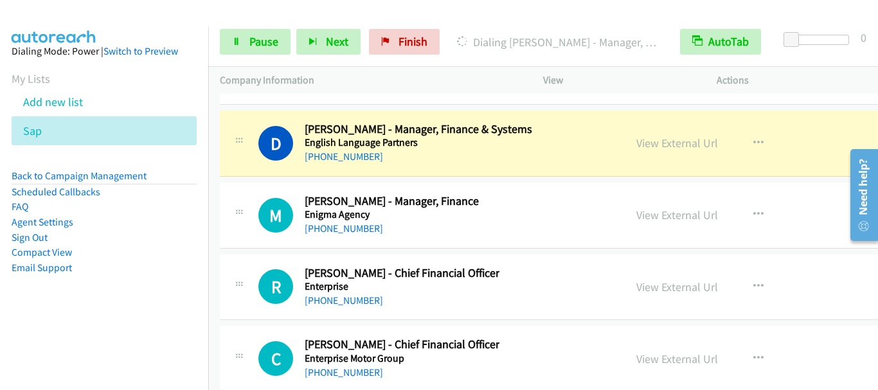
scroll to position [16129, 0]
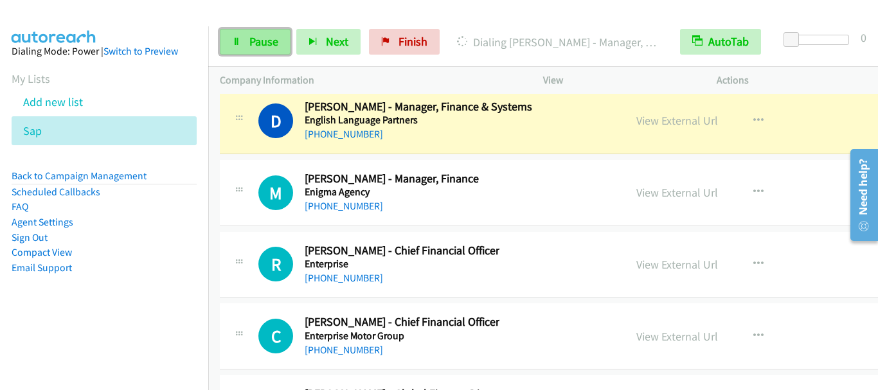
click at [272, 43] on span "Pause" at bounding box center [263, 41] width 29 height 15
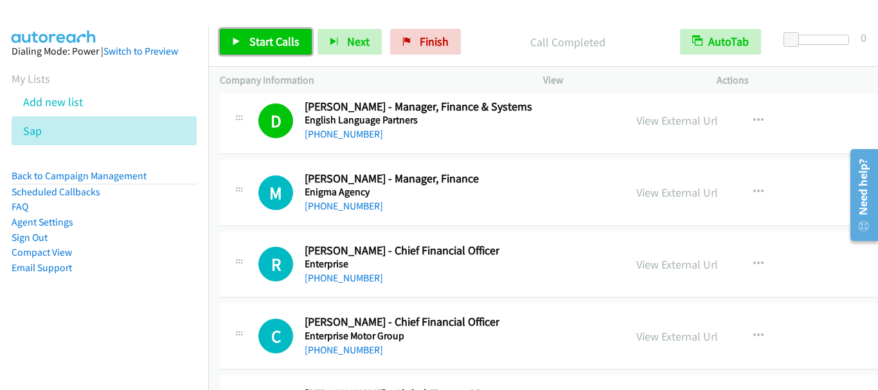
click at [274, 38] on span "Start Calls" at bounding box center [274, 41] width 50 height 15
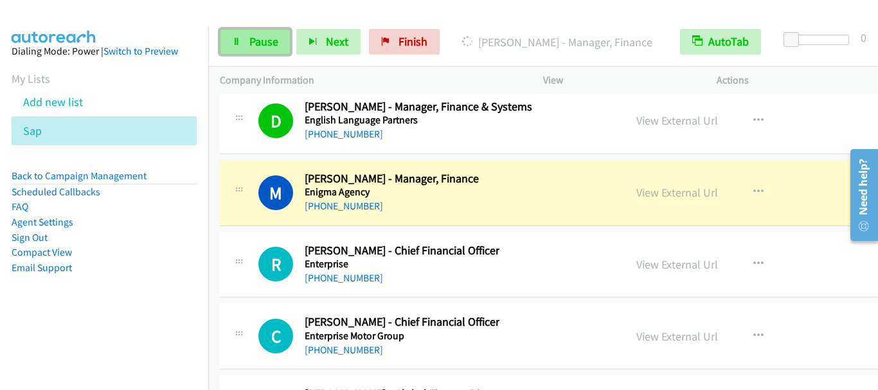
click at [244, 33] on link "Pause" at bounding box center [255, 42] width 71 height 26
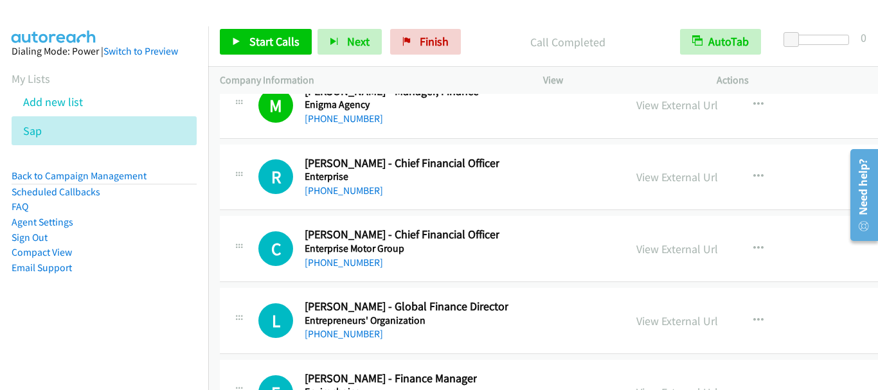
scroll to position [16194, 0]
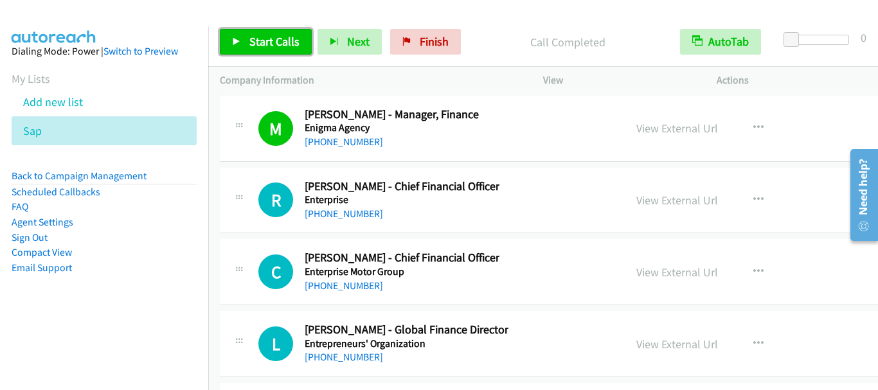
click at [280, 50] on link "Start Calls" at bounding box center [266, 42] width 92 height 26
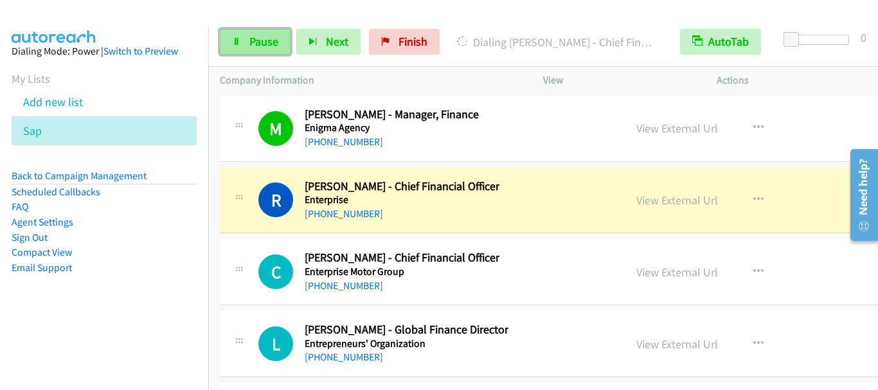
click at [267, 39] on span "Pause" at bounding box center [263, 41] width 29 height 15
